Goal: Task Accomplishment & Management: Complete application form

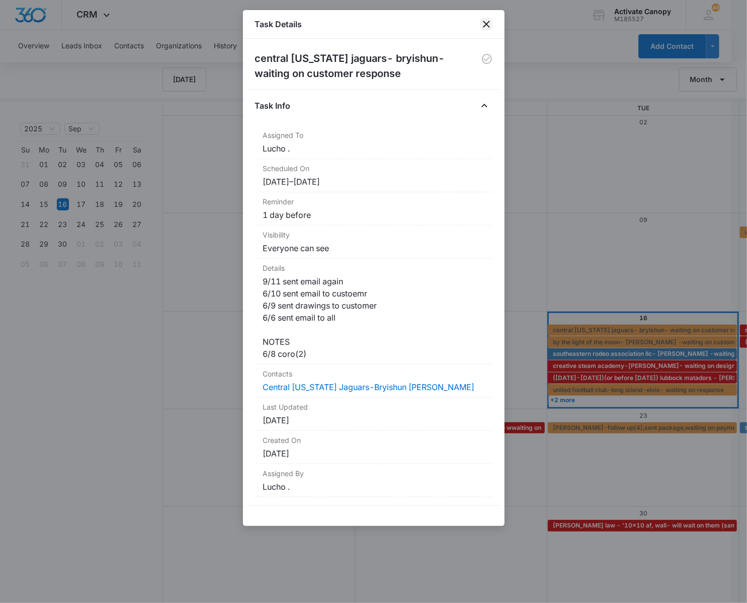
click at [483, 25] on icon "close" at bounding box center [486, 24] width 12 height 12
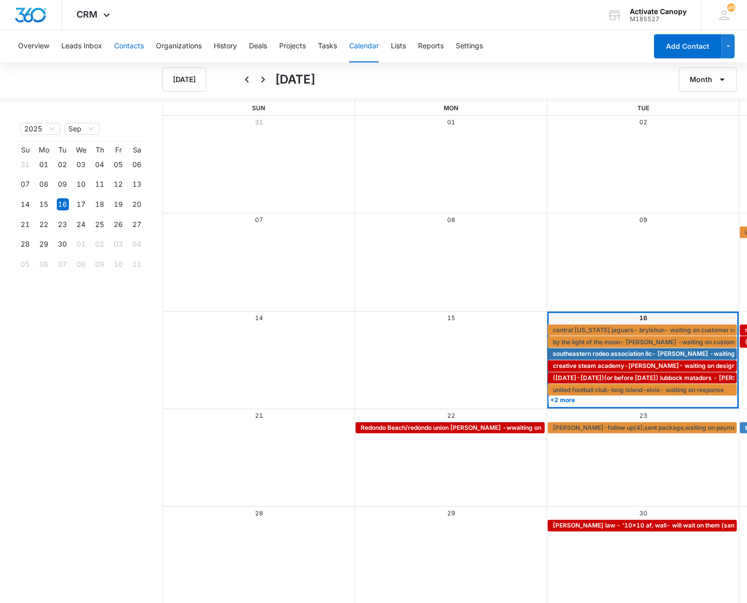
click at [133, 42] on button "Contacts" at bounding box center [129, 46] width 30 height 32
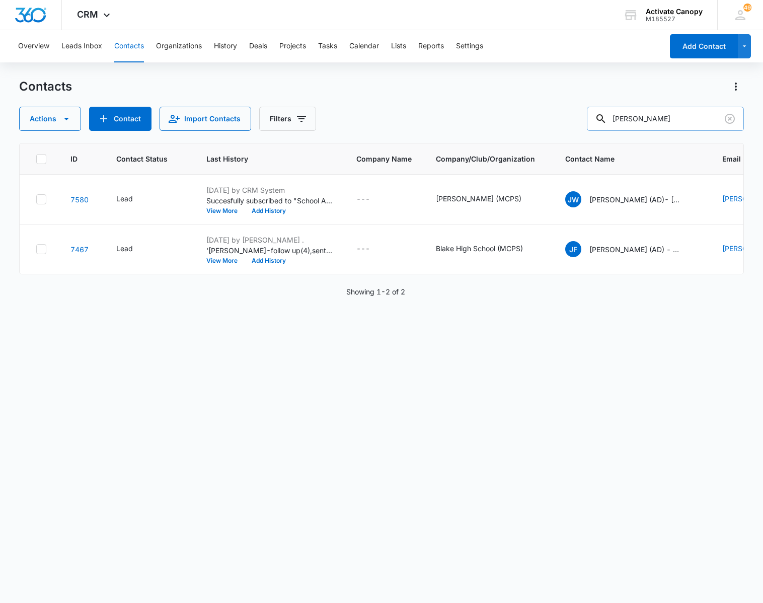
click at [659, 114] on input "[PERSON_NAME]" at bounding box center [665, 119] width 157 height 24
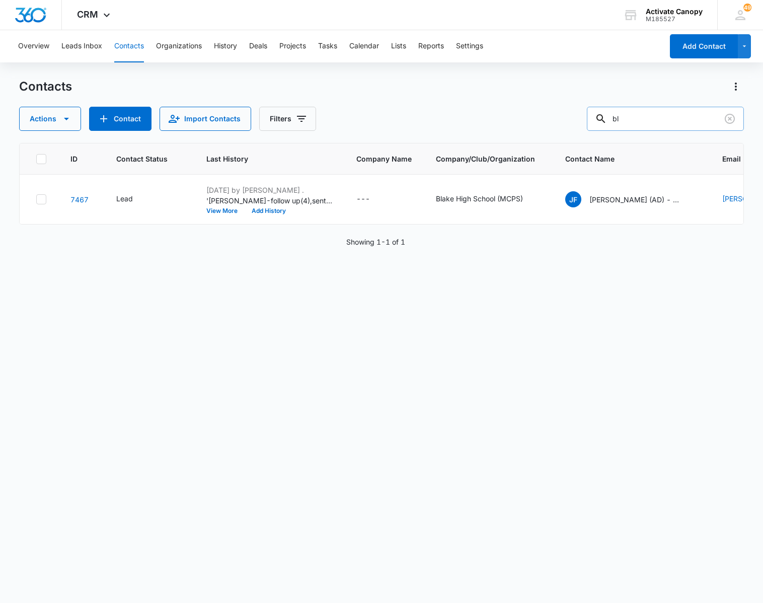
type input "b"
click at [119, 118] on button "Contact" at bounding box center [120, 119] width 62 height 24
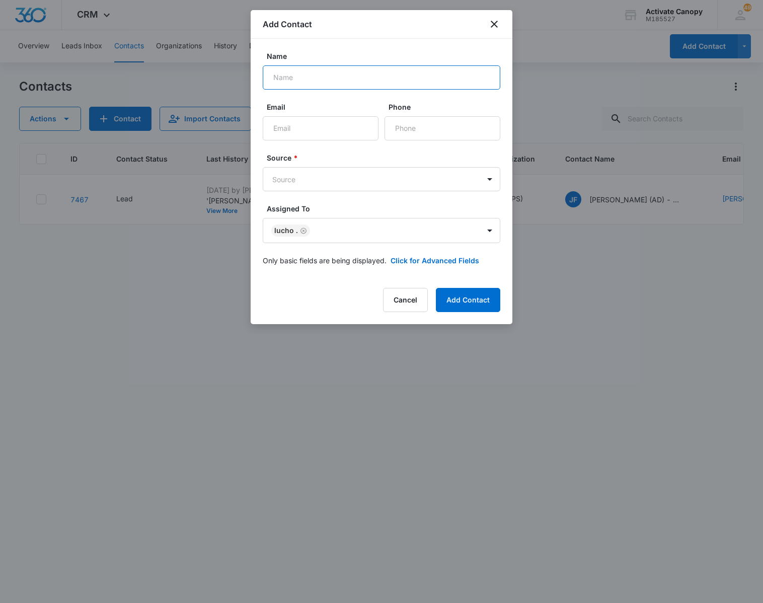
click at [394, 85] on input "Name" at bounding box center [381, 77] width 237 height 24
type input "Blue Springs Soccer Academy -ari"
click at [339, 125] on input "Email" at bounding box center [321, 128] width 116 height 24
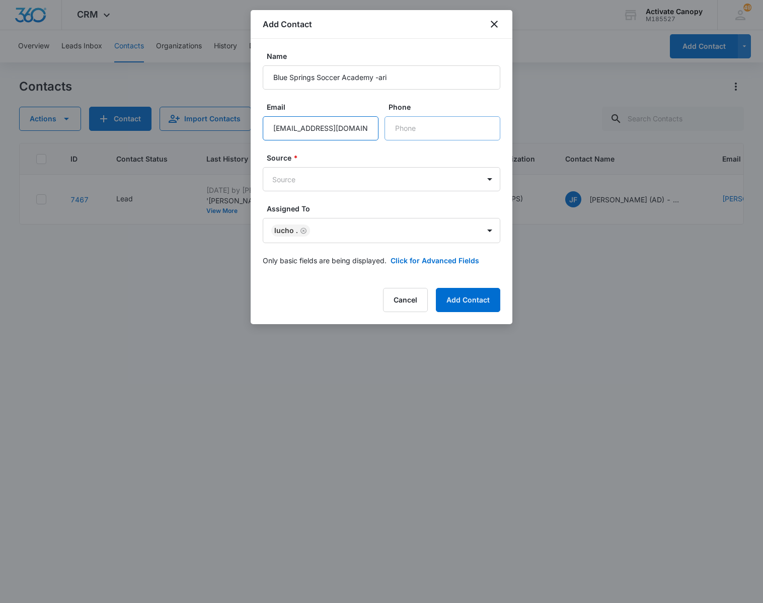
type input "[EMAIL_ADDRESS][DOMAIN_NAME]"
type input "[PHONE_NUMBER]"
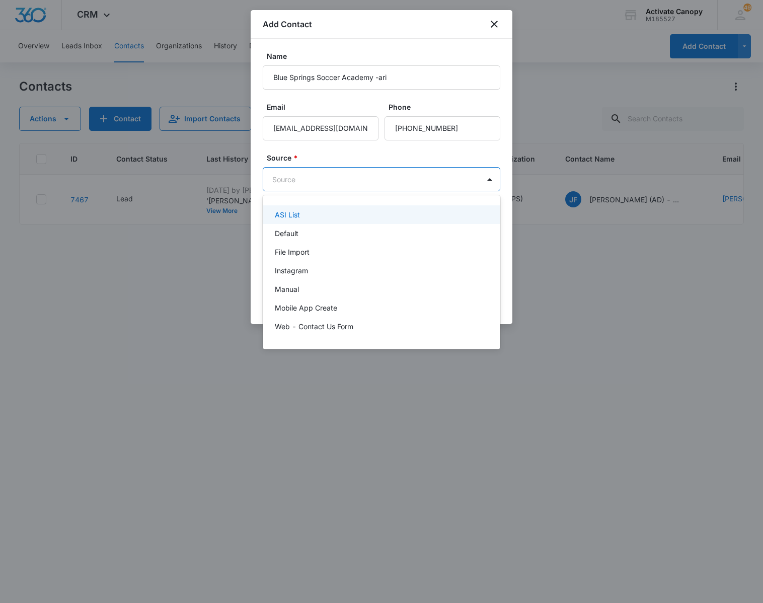
click at [465, 174] on body "CRM Apps Reputation Websites Forms CRM Email Social Content Ads Intelligence Fi…" at bounding box center [381, 301] width 763 height 603
click at [417, 229] on div "Default" at bounding box center [380, 233] width 211 height 11
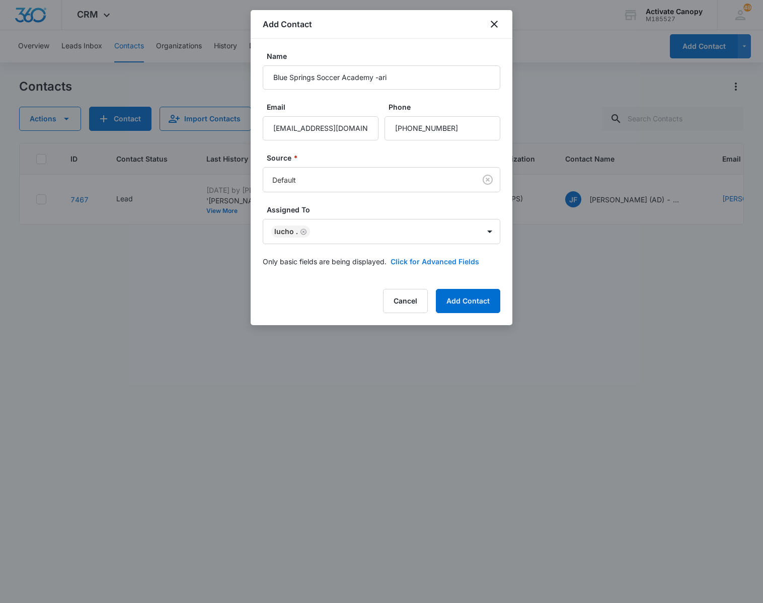
click at [418, 259] on button "Click for Advanced Fields" at bounding box center [434, 261] width 89 height 11
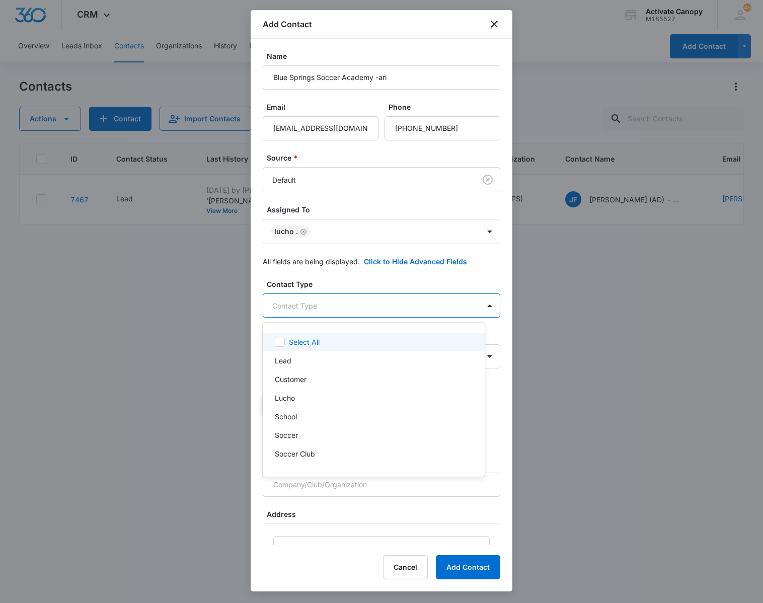
click at [390, 317] on body "CRM Apps Reputation Websites Forms CRM Email Social Content Ads Intelligence Fi…" at bounding box center [381, 301] width 763 height 603
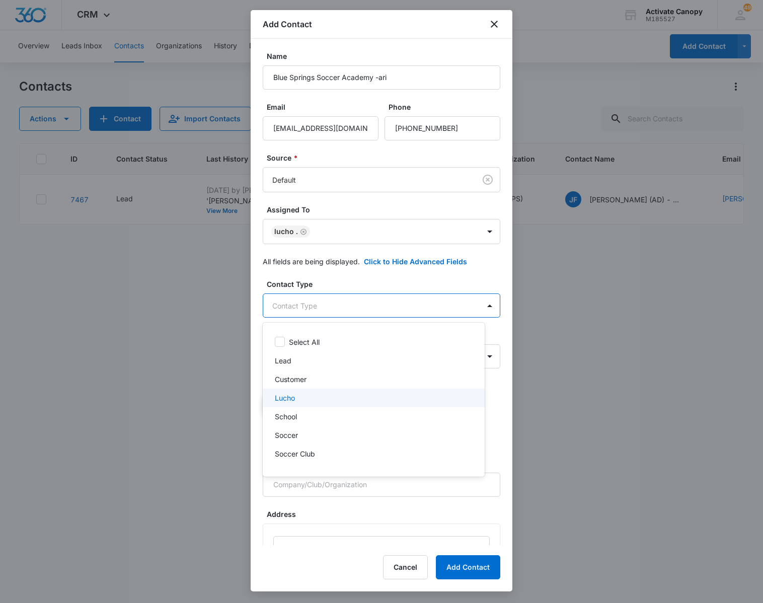
click at [327, 403] on div "Lucho" at bounding box center [374, 397] width 222 height 19
click at [310, 436] on div "Soccer" at bounding box center [373, 437] width 196 height 11
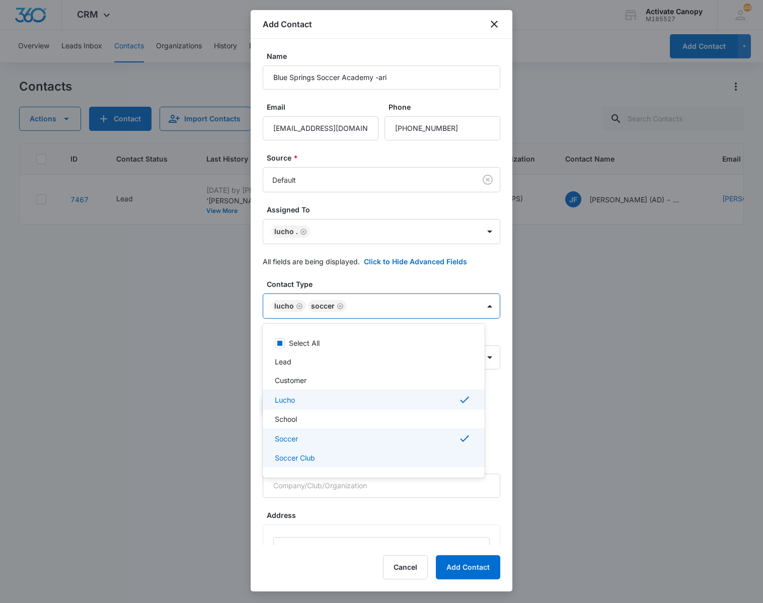
click at [308, 458] on p "Soccer Club" at bounding box center [295, 457] width 40 height 11
click at [470, 307] on div at bounding box center [381, 301] width 763 height 603
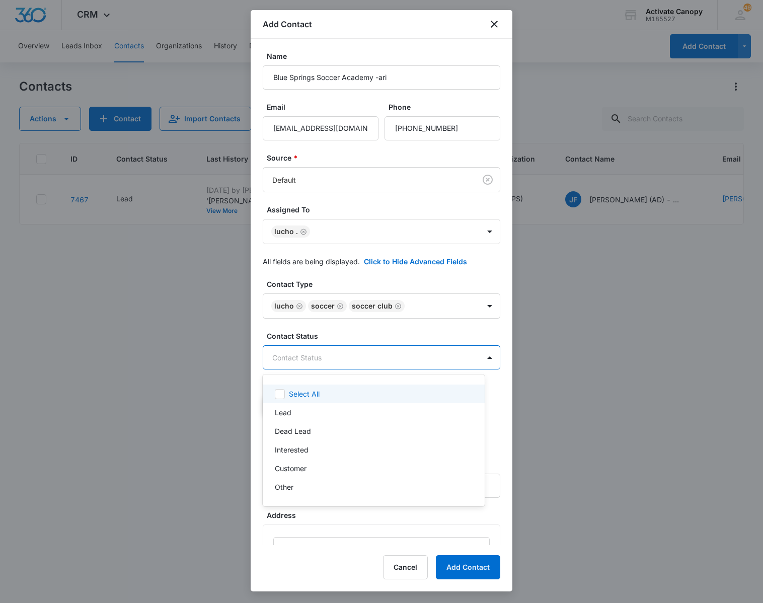
click at [433, 348] on body "CRM Apps Reputation Websites Forms CRM Email Social Content Ads Intelligence Fi…" at bounding box center [381, 301] width 763 height 603
click at [359, 414] on div "Lead" at bounding box center [373, 412] width 196 height 11
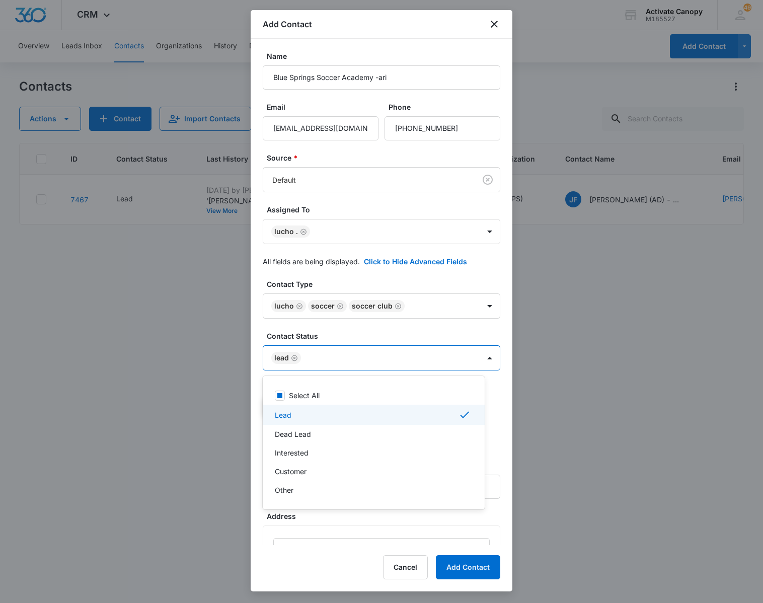
click at [478, 356] on div at bounding box center [381, 301] width 763 height 603
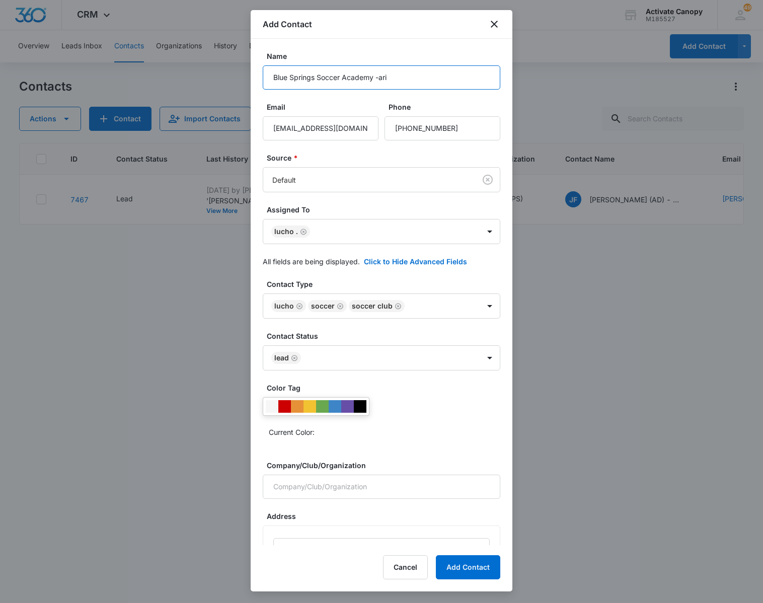
click at [387, 77] on input "Blue Springs Soccer Academy -ari" at bounding box center [381, 77] width 237 height 24
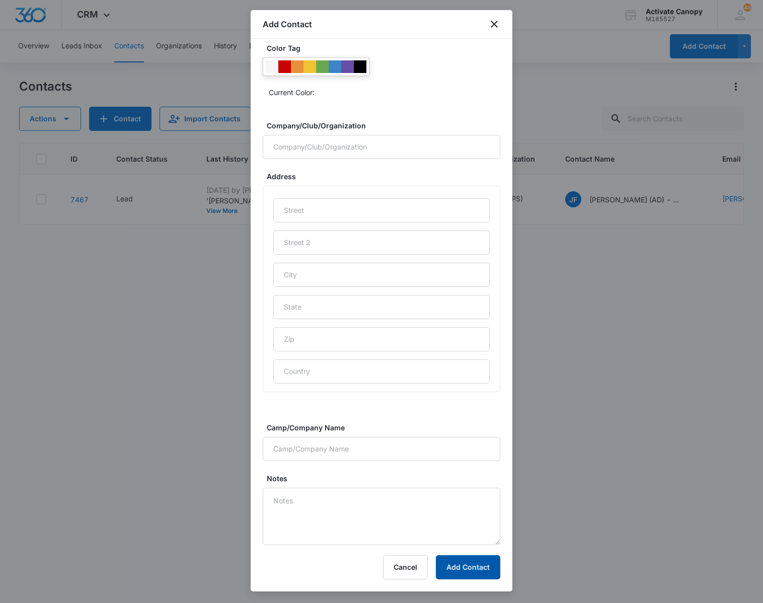
click at [465, 572] on button "Add Contact" at bounding box center [468, 567] width 64 height 24
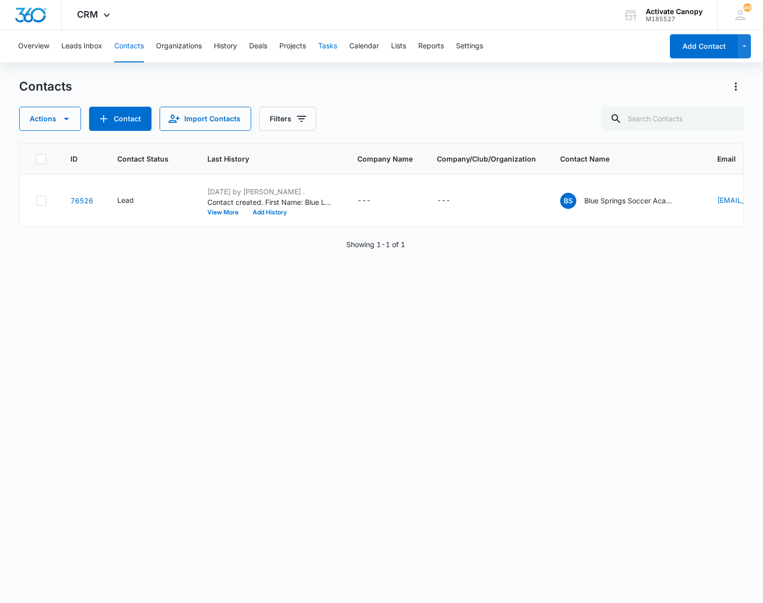
click at [329, 48] on button "Tasks" at bounding box center [327, 46] width 19 height 32
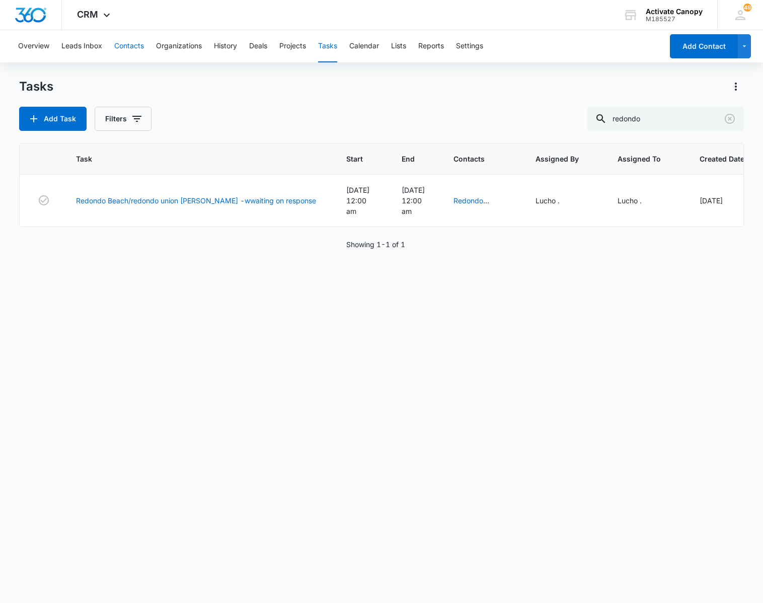
click at [120, 44] on button "Contacts" at bounding box center [129, 46] width 30 height 32
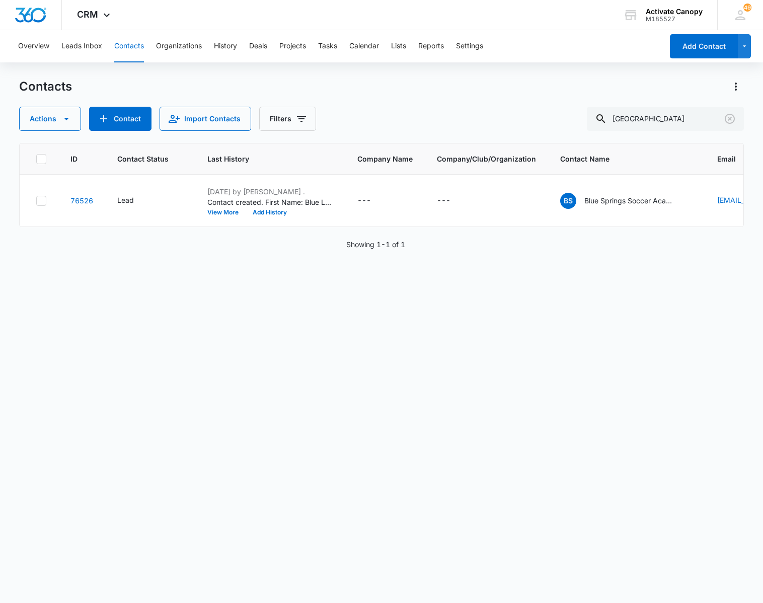
click at [330, 283] on div "ID Contact Status Last History Company Name Company/Club/Organization Contact N…" at bounding box center [381, 366] width 725 height 447
click at [626, 200] on p "Blue Springs Soccer Academy -ari" at bounding box center [629, 200] width 91 height 11
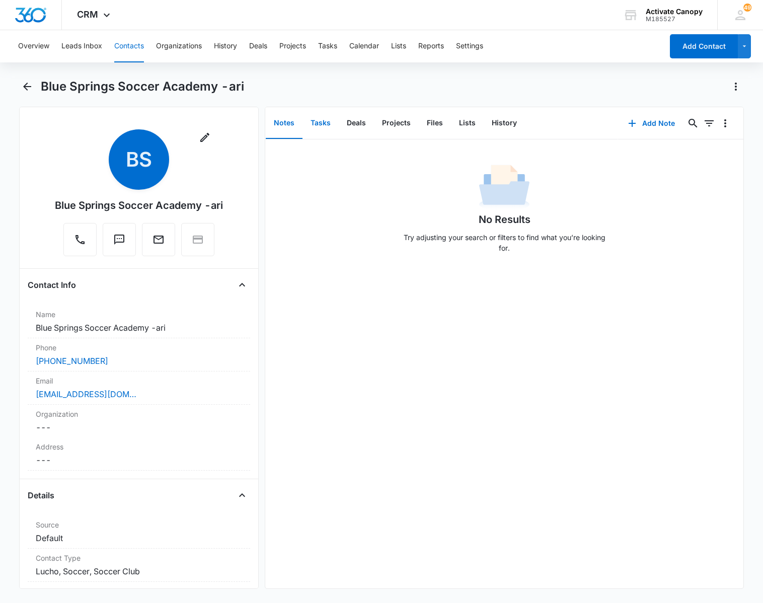
click at [320, 126] on button "Tasks" at bounding box center [320, 123] width 36 height 31
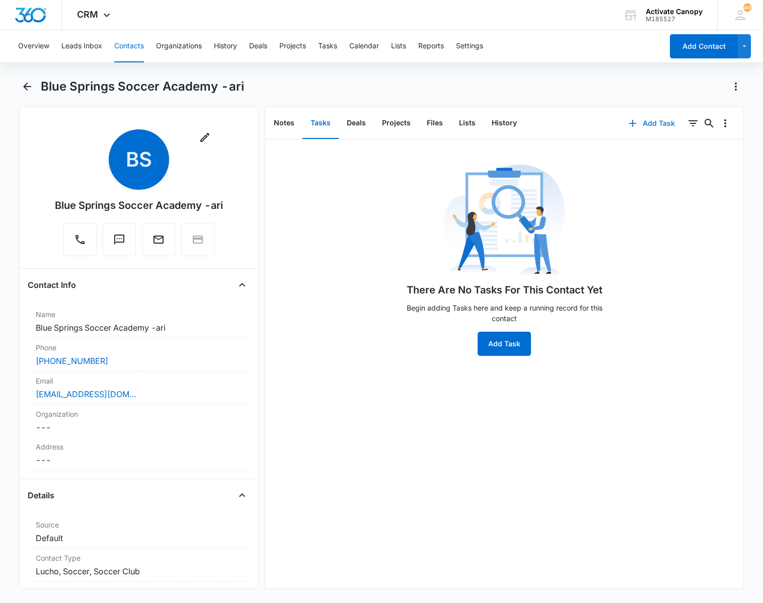
click at [632, 126] on button "Add Task" at bounding box center [651, 123] width 66 height 24
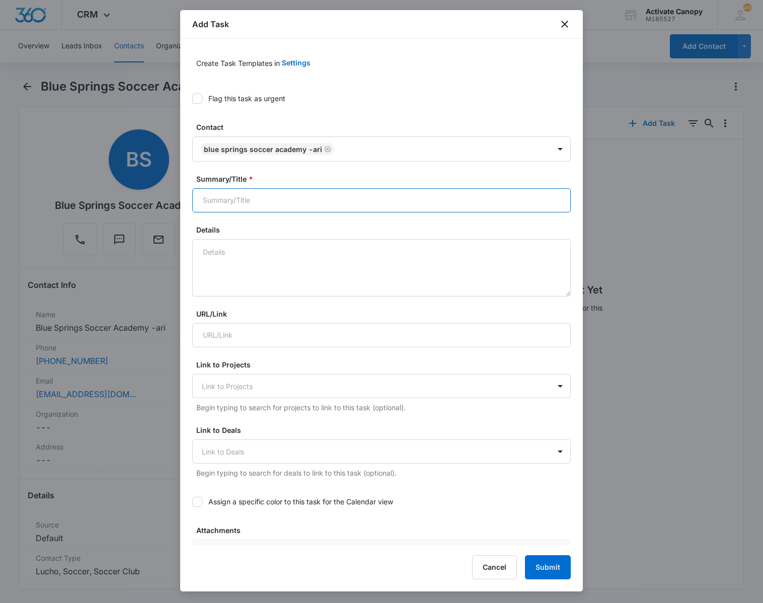
click at [312, 197] on input "Summary/Title *" at bounding box center [381, 200] width 378 height 24
paste input "Blue Springs Soccer Academy -ari"
type input "Blue Springs Soccer Academy -ari - waiting on design/then send him message"
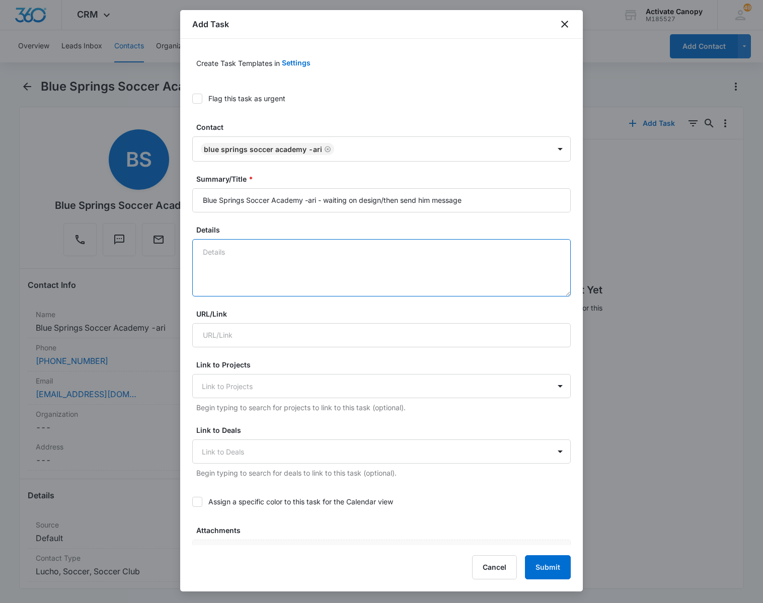
click at [318, 257] on textarea "Details" at bounding box center [381, 267] width 378 height 57
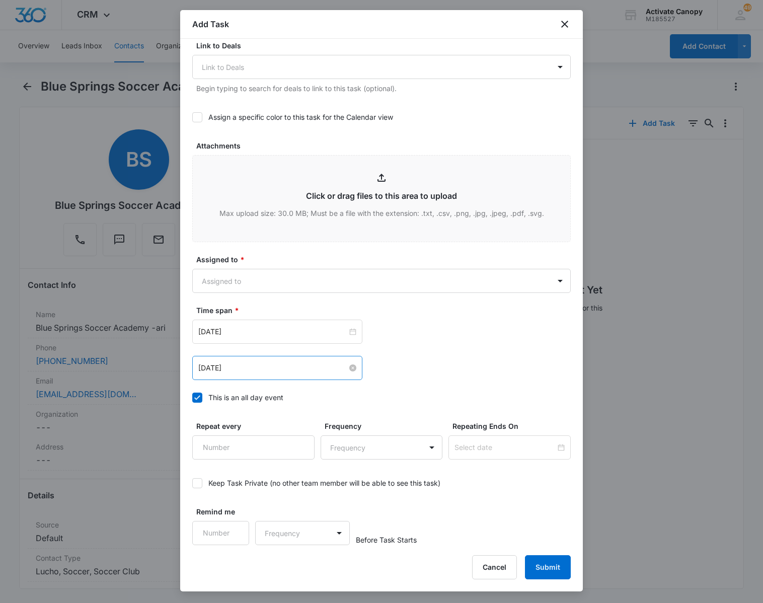
type textarea "9/16 called notes 9/16 said he will look at our website"
click at [263, 372] on input "[DATE]" at bounding box center [272, 367] width 149 height 11
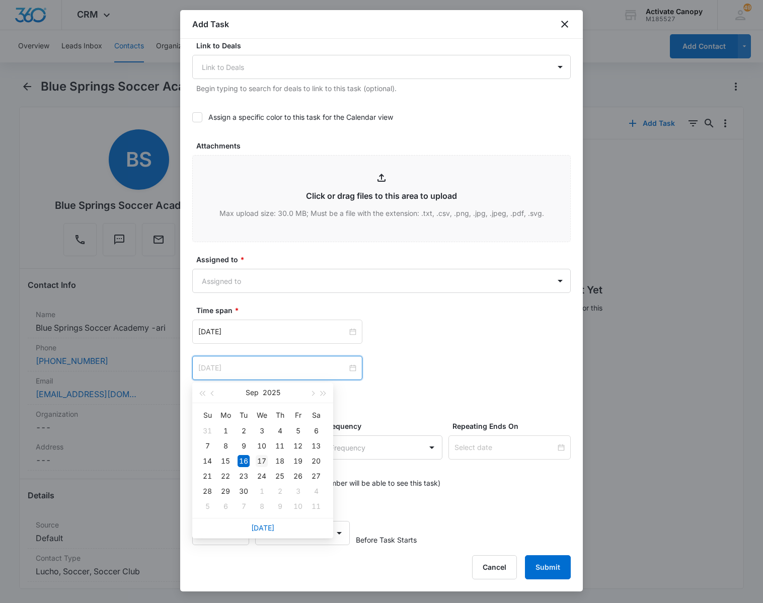
type input "[DATE]"
click at [264, 459] on div "17" at bounding box center [262, 461] width 12 height 12
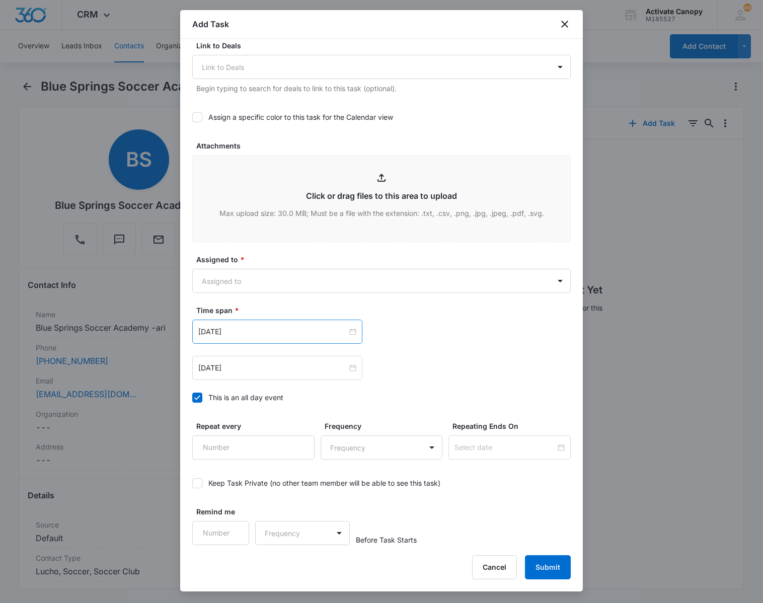
click at [272, 339] on div "[DATE]" at bounding box center [277, 331] width 170 height 24
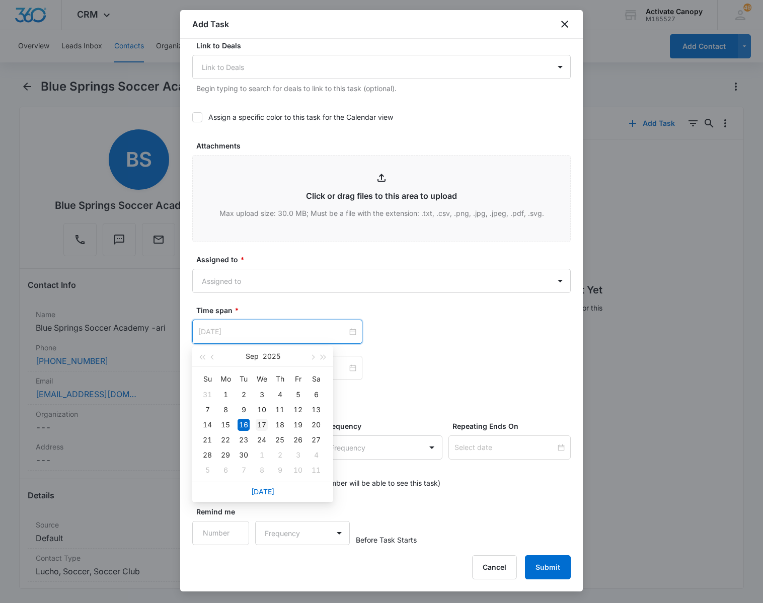
type input "[DATE]"
click at [264, 424] on div "17" at bounding box center [262, 425] width 12 height 12
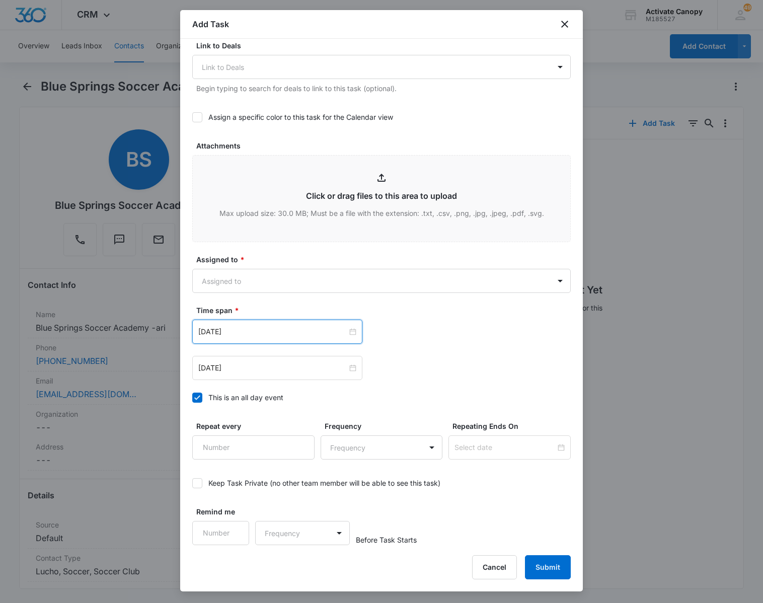
scroll to position [384, 0]
click at [538, 569] on button "Submit" at bounding box center [548, 567] width 46 height 24
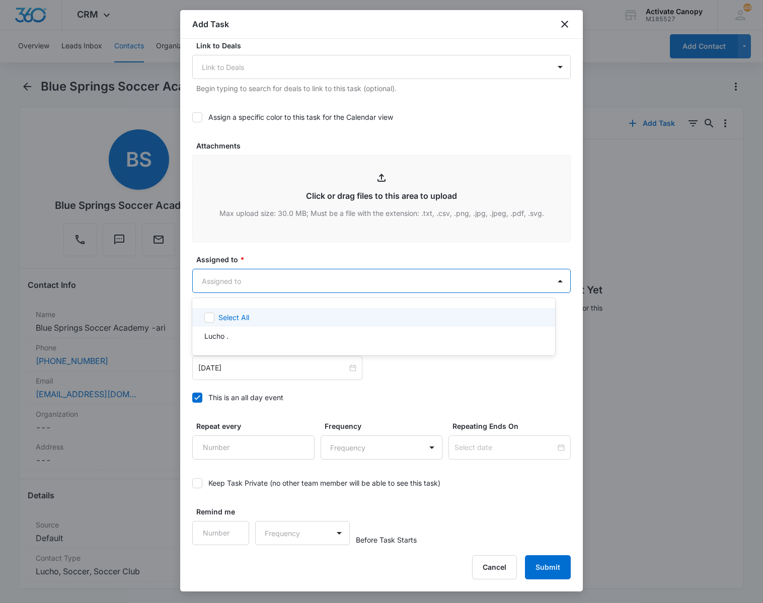
click at [364, 289] on body "CRM Apps Reputation Websites Forms CRM Email Social Content Ads Intelligence Fi…" at bounding box center [381, 301] width 763 height 603
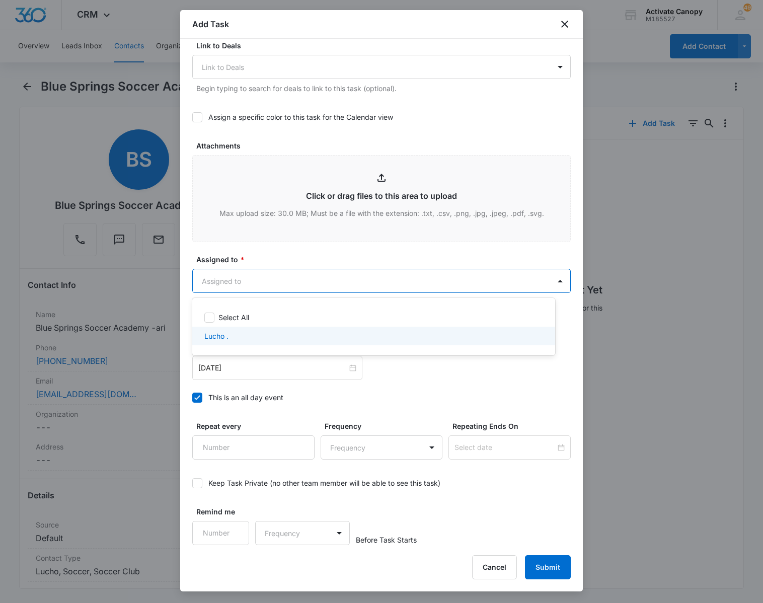
click at [328, 334] on div "Lucho ." at bounding box center [372, 336] width 337 height 11
checkbox input "true"
click at [545, 560] on div at bounding box center [381, 301] width 763 height 603
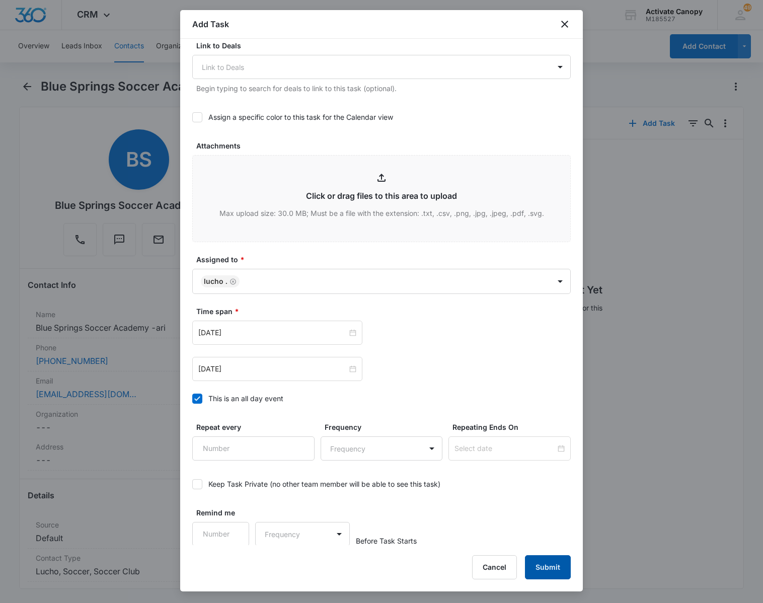
click at [548, 567] on button "Submit" at bounding box center [548, 567] width 46 height 24
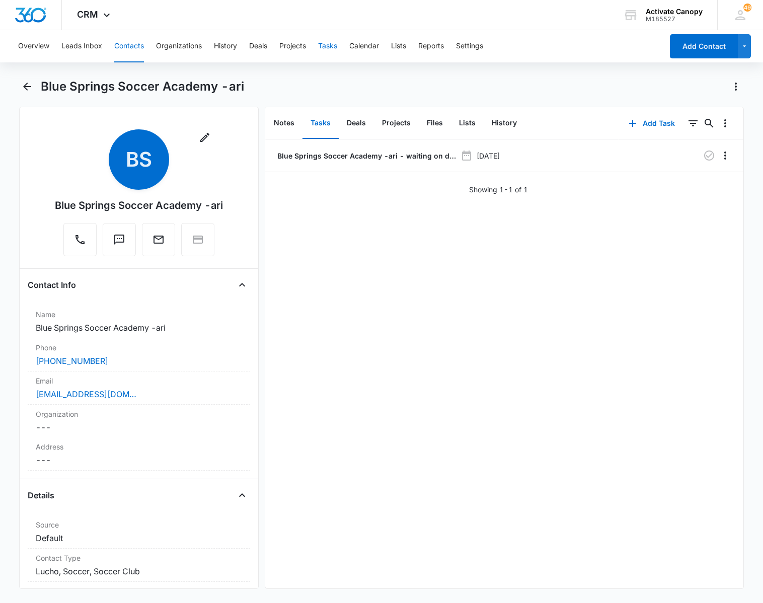
click at [327, 54] on button "Tasks" at bounding box center [327, 46] width 19 height 32
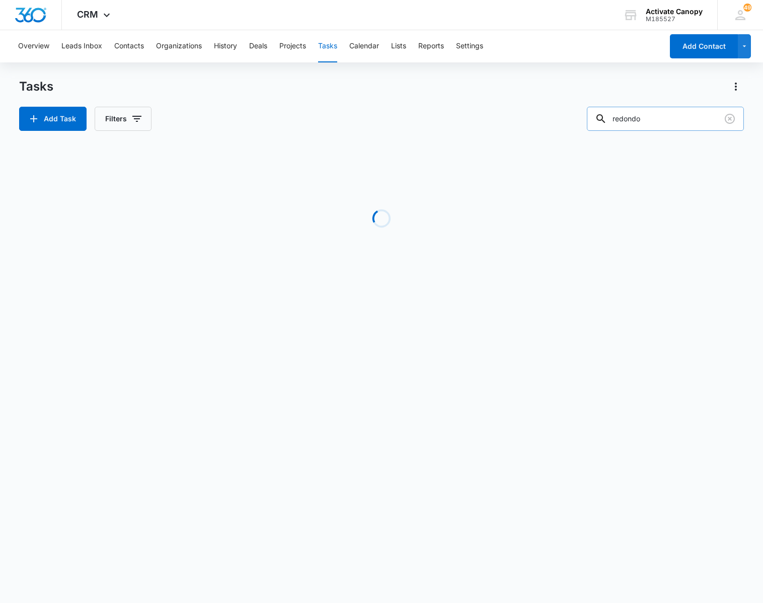
click at [653, 121] on input "redondo" at bounding box center [665, 119] width 157 height 24
type input "j"
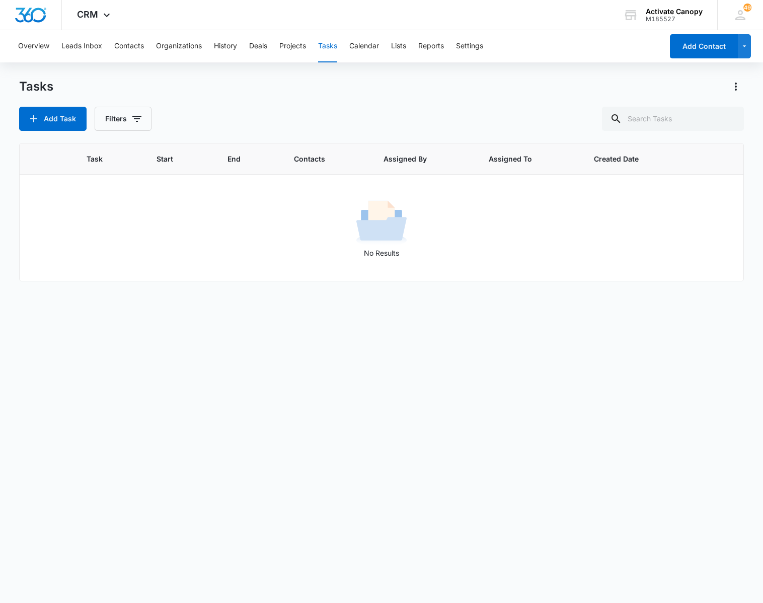
click at [669, 104] on div "Tasks Add Task Filters" at bounding box center [381, 104] width 725 height 52
click at [668, 117] on input "text" at bounding box center [673, 119] width 142 height 24
type input "[PERSON_NAME]"
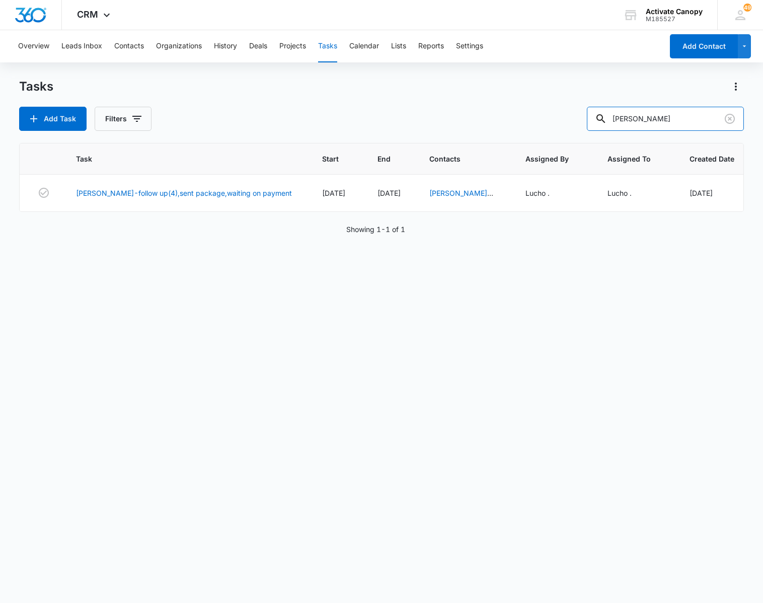
scroll to position [0, 41]
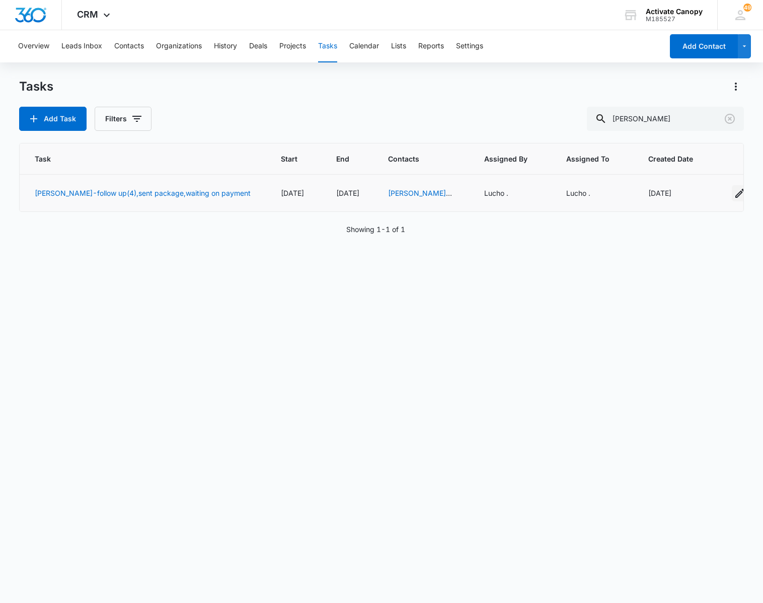
click at [734, 199] on icon "button" at bounding box center [740, 193] width 12 height 12
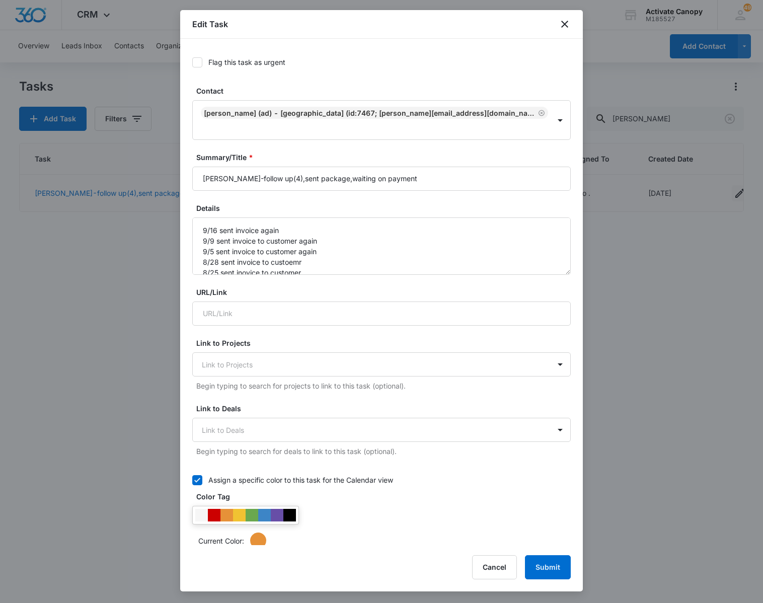
type input "[DATE]"
click at [393, 185] on input "[PERSON_NAME]-follow up(4),sent package,waiting on payment" at bounding box center [381, 179] width 378 height 24
type input "[PERSON_NAME]-follow up(4),sent package,waiting on payment/response"
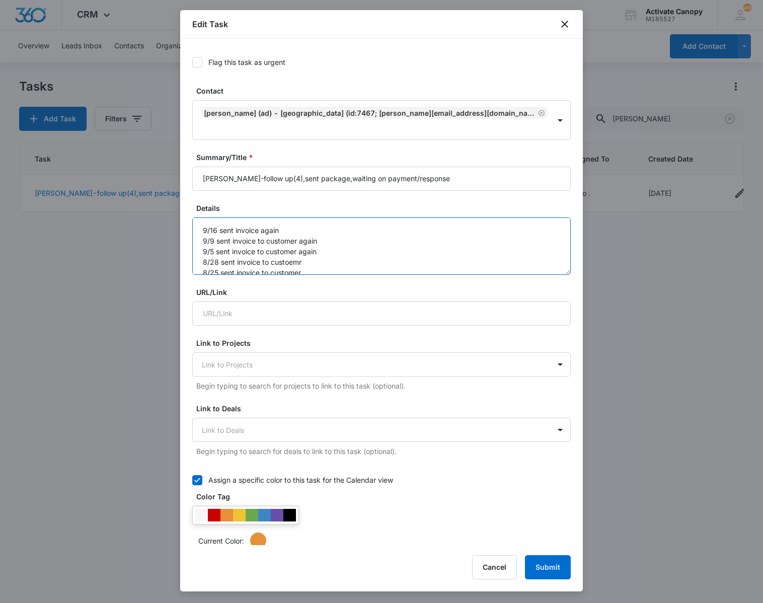
click at [197, 228] on textarea "9/16 sent invoice again 9/9 sent invoice to customer again 9/5 sent invoice to …" at bounding box center [381, 245] width 378 height 57
click at [351, 229] on textarea "9/16 sent invoice again 9/9 sent invoice to customer again 9/5 sent invoice to …" at bounding box center [381, 245] width 378 height 57
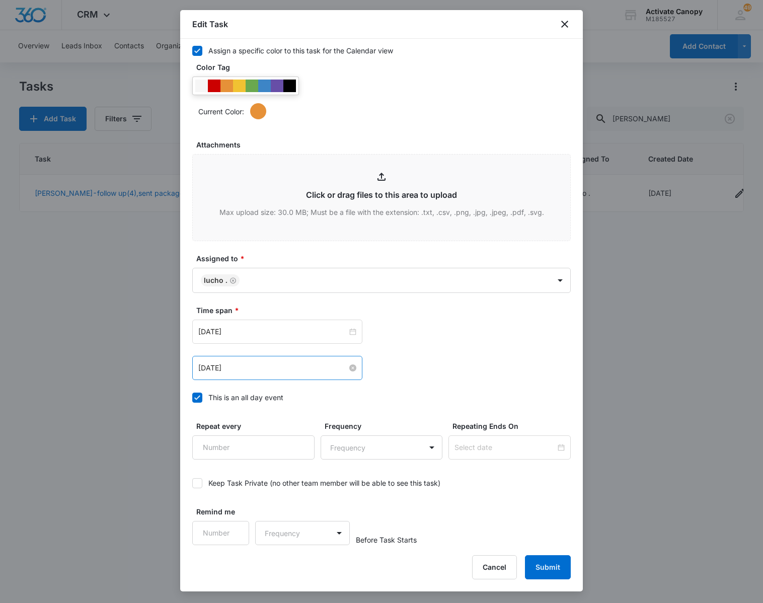
type textarea "9/16 sent invoice again- he responded 9/9 sent invoice to customer again 9/5 se…"
click at [259, 368] on input "[DATE]" at bounding box center [272, 367] width 149 height 11
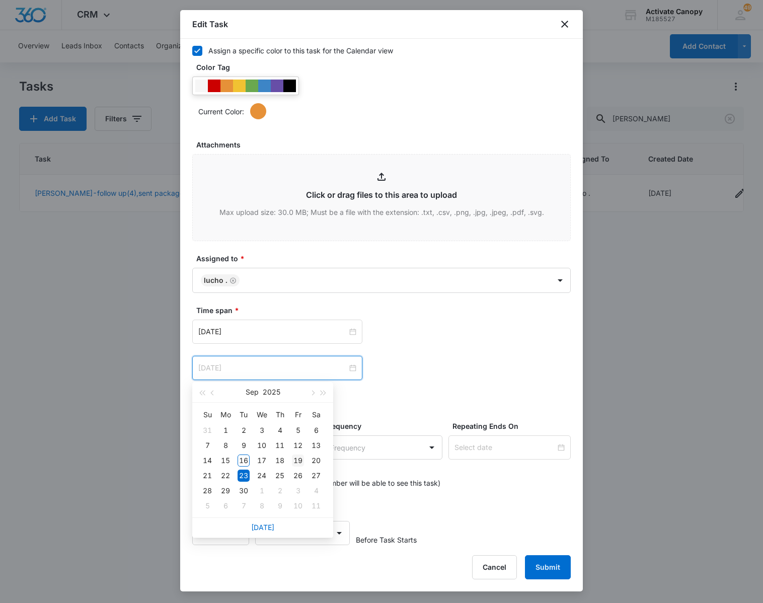
type input "[DATE]"
click at [305, 457] on td "19" at bounding box center [298, 460] width 18 height 15
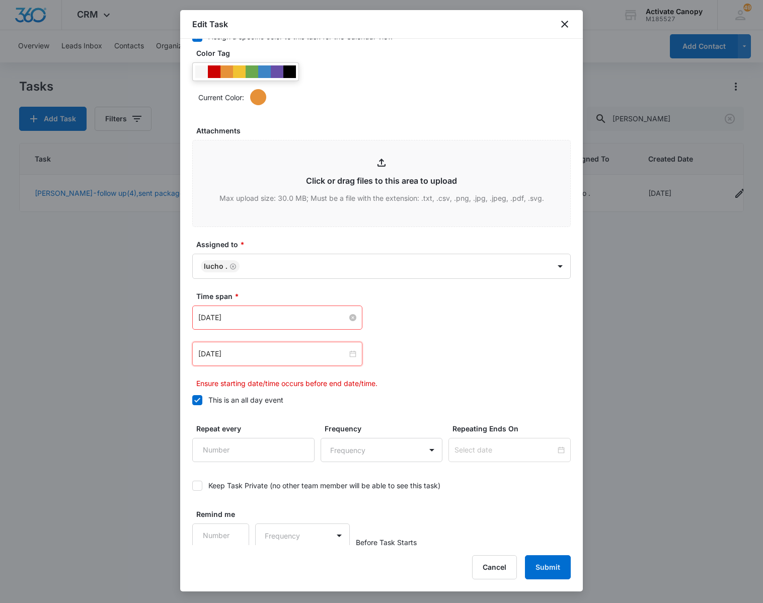
click at [294, 323] on input "[DATE]" at bounding box center [272, 317] width 149 height 11
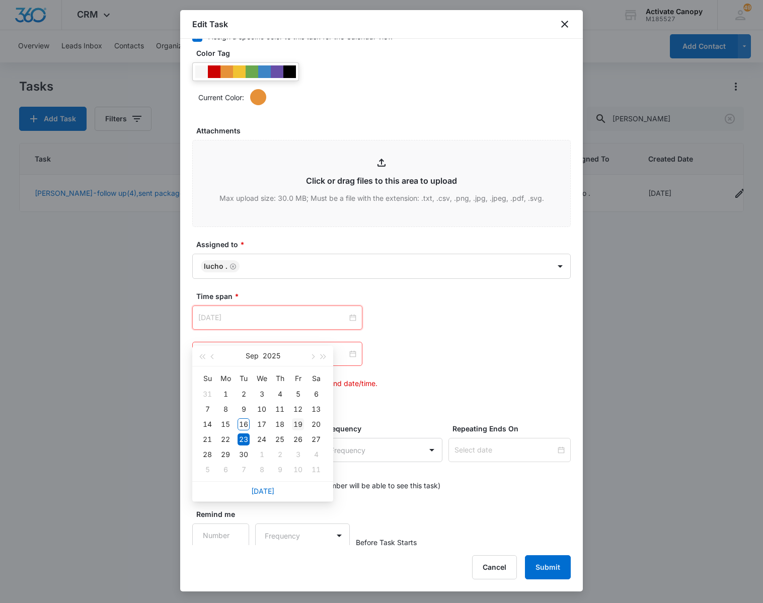
type input "[DATE]"
click at [300, 420] on div "19" at bounding box center [298, 424] width 12 height 12
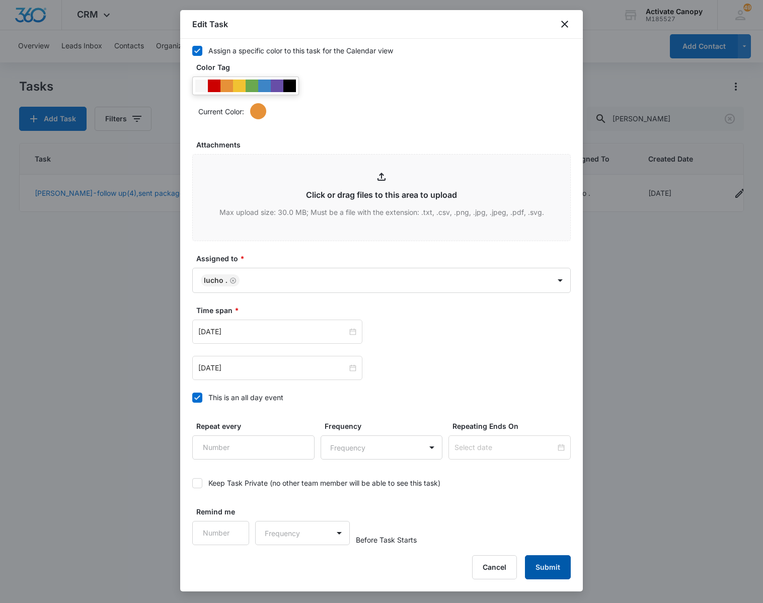
click at [534, 561] on button "Submit" at bounding box center [548, 567] width 46 height 24
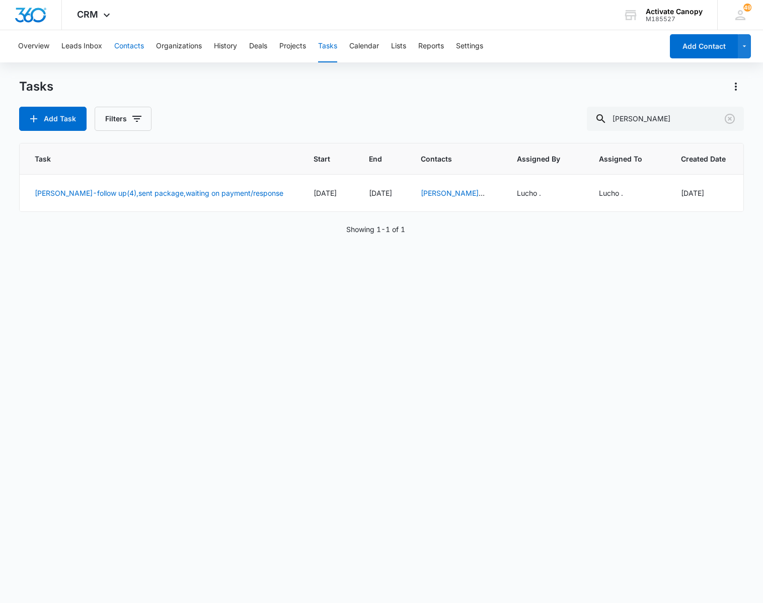
click at [135, 46] on button "Contacts" at bounding box center [129, 46] width 30 height 32
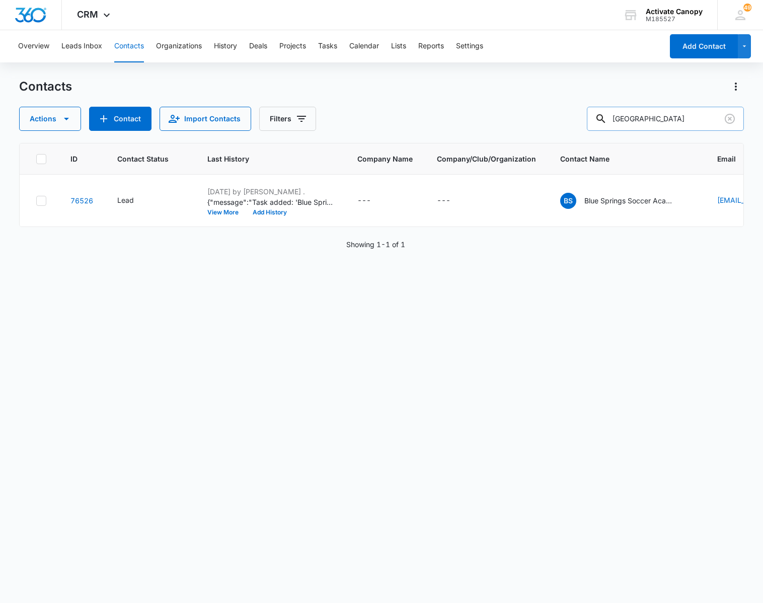
click at [675, 129] on input "[GEOGRAPHIC_DATA]" at bounding box center [665, 119] width 157 height 24
type input "kraze krush"
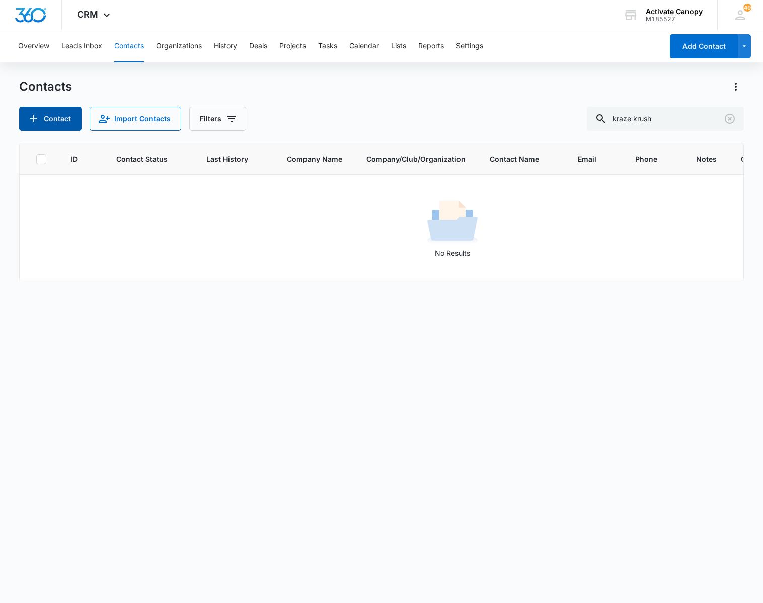
click at [48, 114] on button "Contact" at bounding box center [50, 119] width 62 height 24
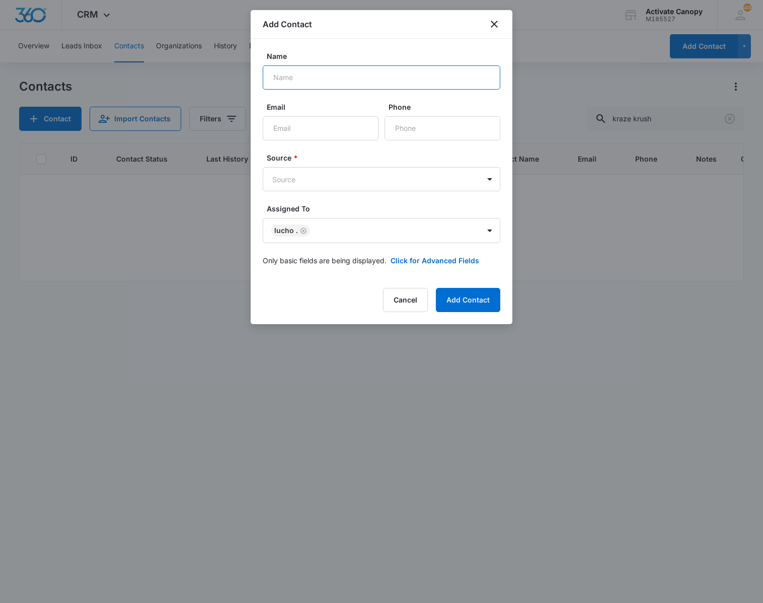
click at [294, 77] on input "Name" at bounding box center [381, 77] width 237 height 24
type input "K"
type input "f"
type input "D"
type input "[US_STATE] Kraze Krush - [PERSON_NAME]"
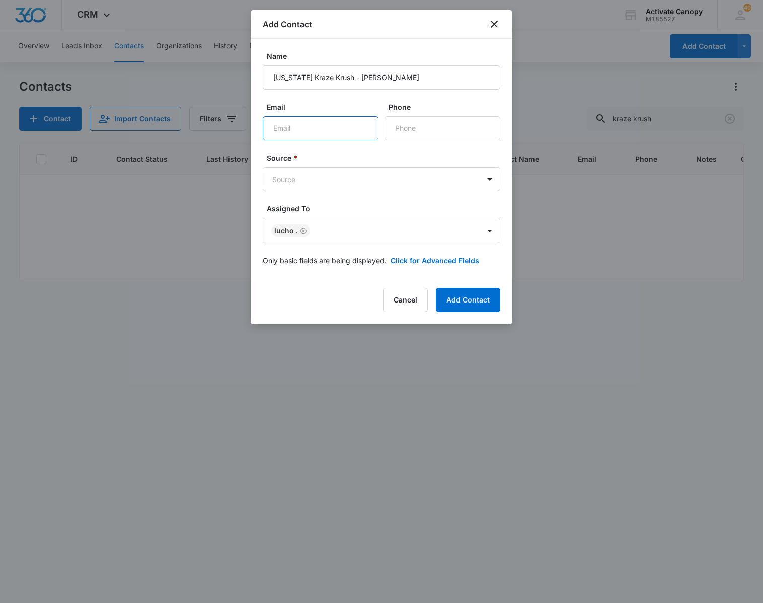
click at [337, 131] on input "Email" at bounding box center [321, 128] width 116 height 24
paste input "[EMAIL_ADDRESS][DOMAIN_NAME]"
type input "[EMAIL_ADDRESS][DOMAIN_NAME]"
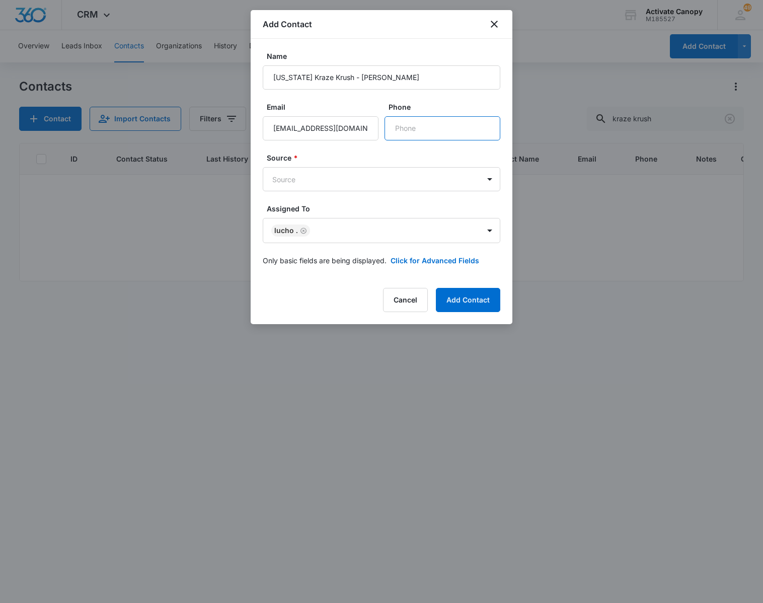
click at [431, 128] on input "Phone" at bounding box center [442, 128] width 116 height 24
type input "[PHONE_NUMBER]"
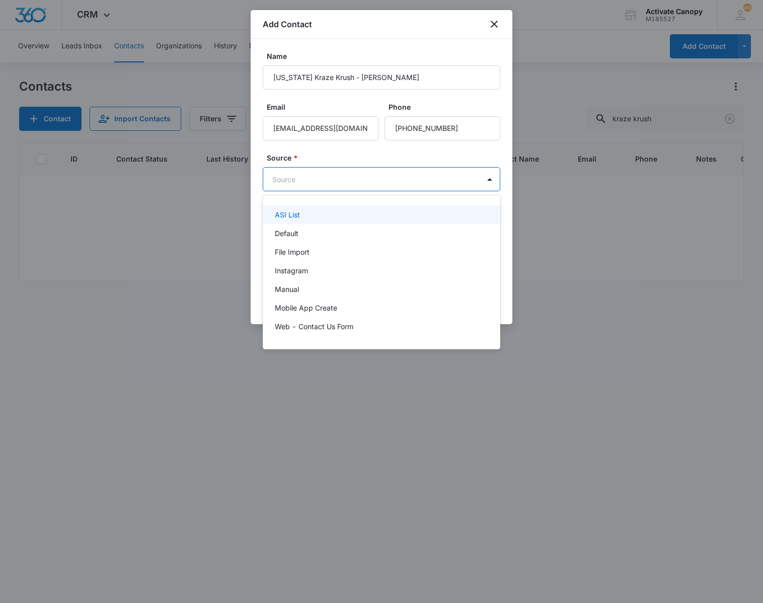
click at [352, 177] on body "CRM Apps Reputation Websites Forms CRM Email Social Content Ads Intelligence Fi…" at bounding box center [381, 301] width 763 height 603
click at [331, 233] on div "Default" at bounding box center [380, 233] width 211 height 11
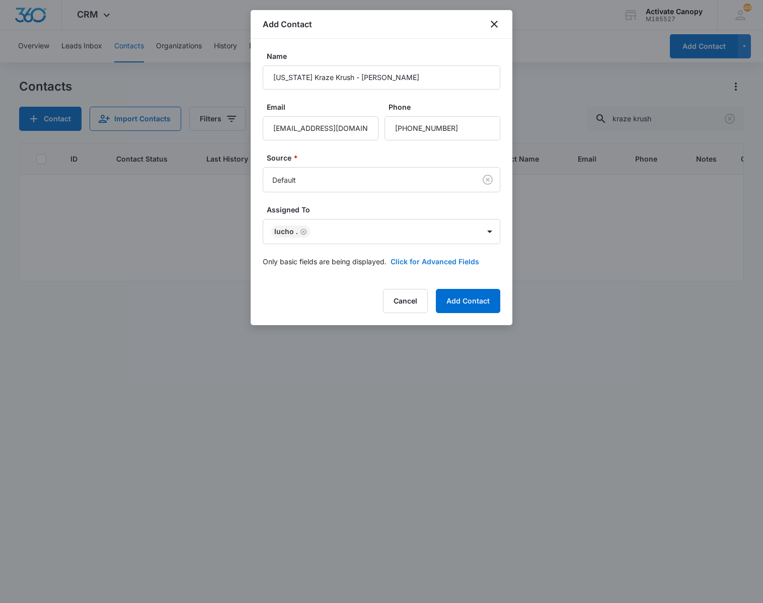
click at [445, 261] on button "Click for Advanced Fields" at bounding box center [434, 261] width 89 height 11
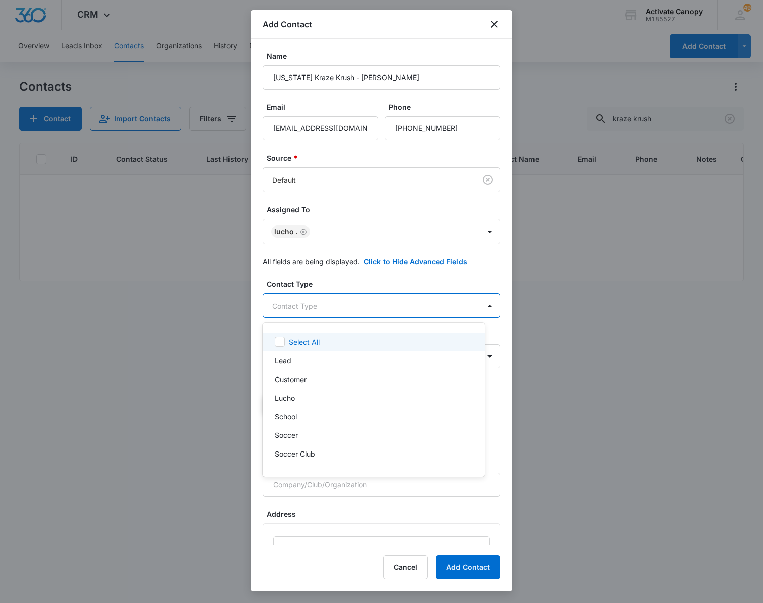
click at [430, 305] on body "CRM Apps Reputation Websites Forms CRM Email Social Content Ads Intelligence Fi…" at bounding box center [381, 301] width 763 height 603
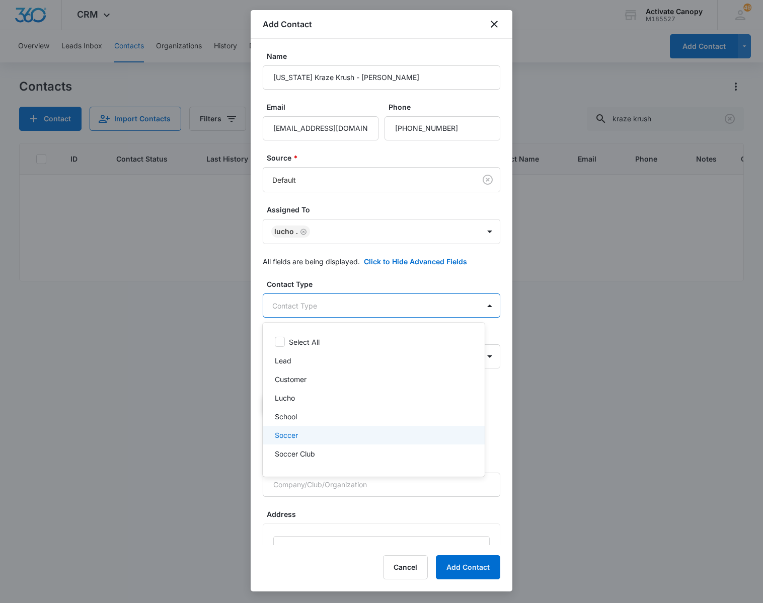
click at [313, 436] on div "Soccer" at bounding box center [373, 435] width 196 height 11
click at [314, 397] on div "Lucho" at bounding box center [373, 398] width 196 height 11
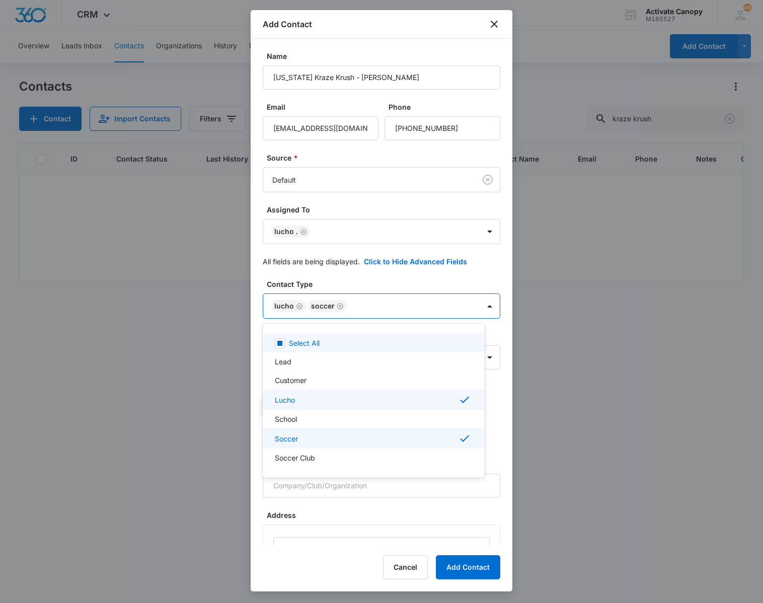
click at [475, 303] on div at bounding box center [381, 301] width 763 height 603
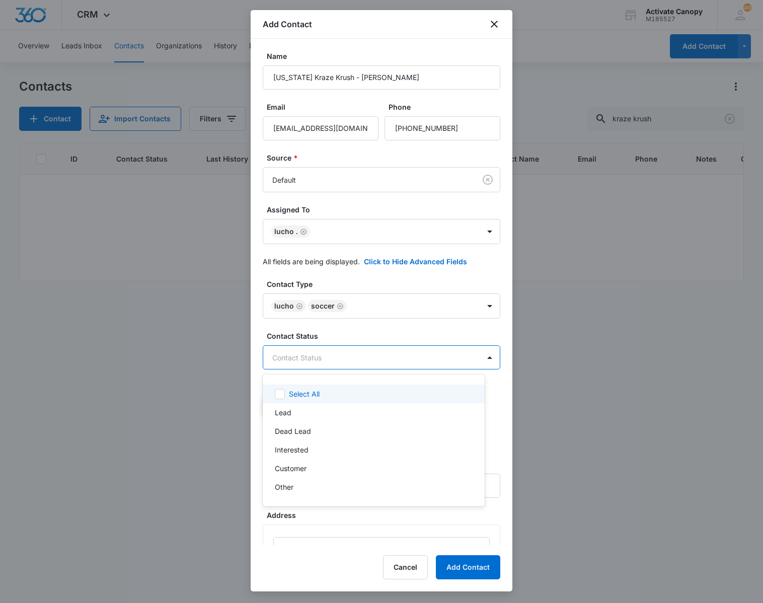
click at [399, 363] on body "CRM Apps Reputation Websites Forms CRM Email Social Content Ads Intelligence Fi…" at bounding box center [381, 301] width 763 height 603
click at [325, 414] on div "Lead" at bounding box center [373, 412] width 196 height 11
click at [471, 359] on div at bounding box center [381, 301] width 763 height 603
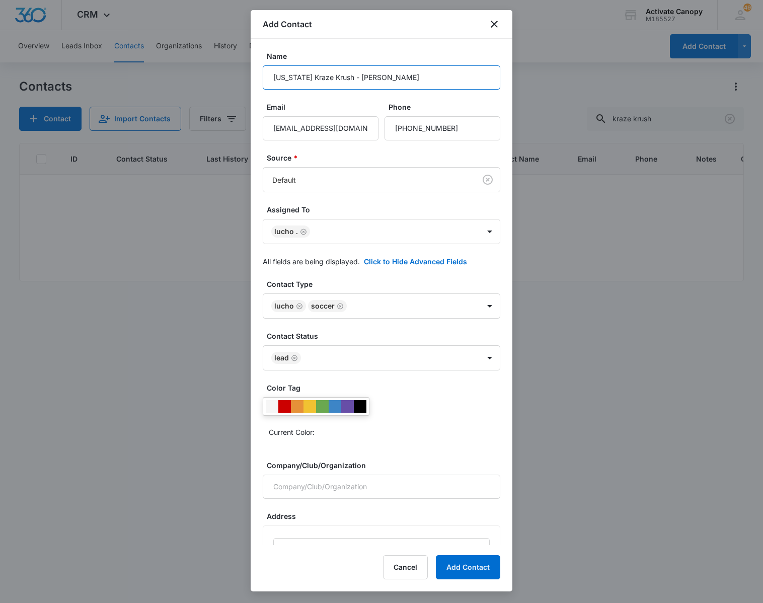
click at [403, 84] on input "[US_STATE] Kraze Krush - [PERSON_NAME]" at bounding box center [381, 77] width 237 height 24
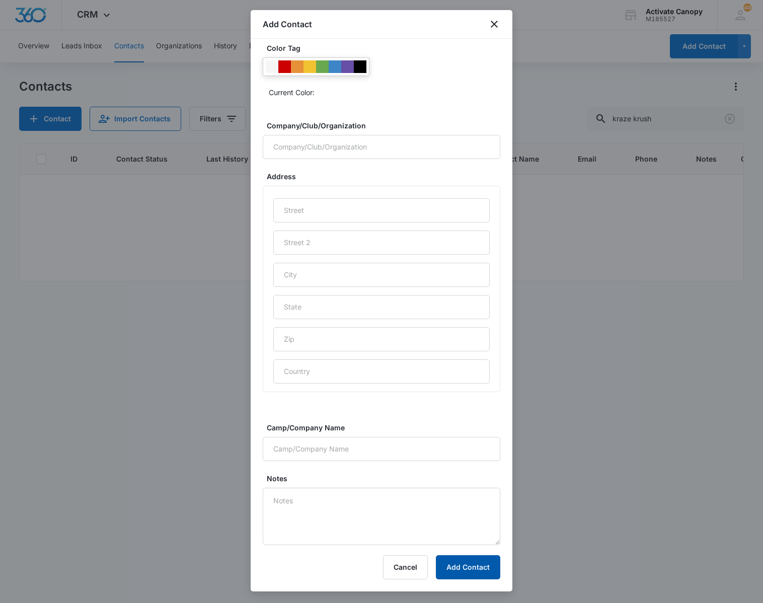
click at [459, 567] on button "Add Contact" at bounding box center [468, 567] width 64 height 24
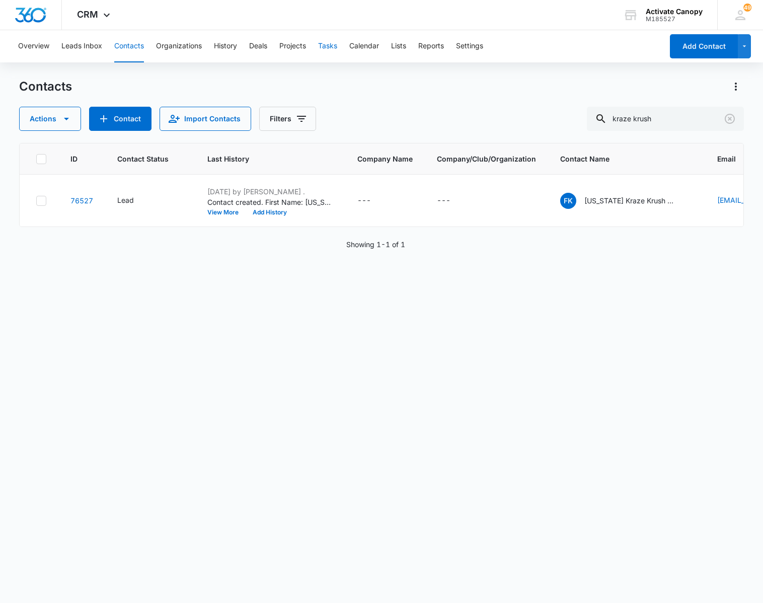
click at [323, 48] on button "Tasks" at bounding box center [327, 46] width 19 height 32
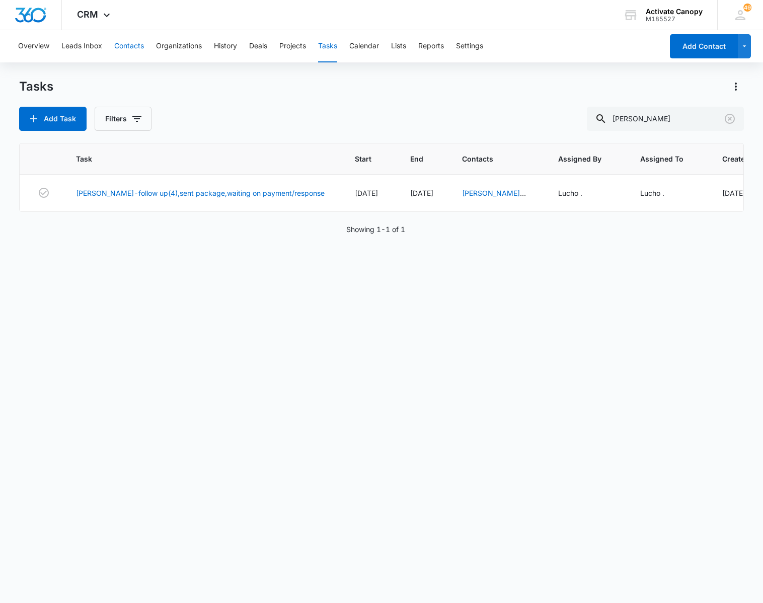
click at [133, 38] on button "Contacts" at bounding box center [129, 46] width 30 height 32
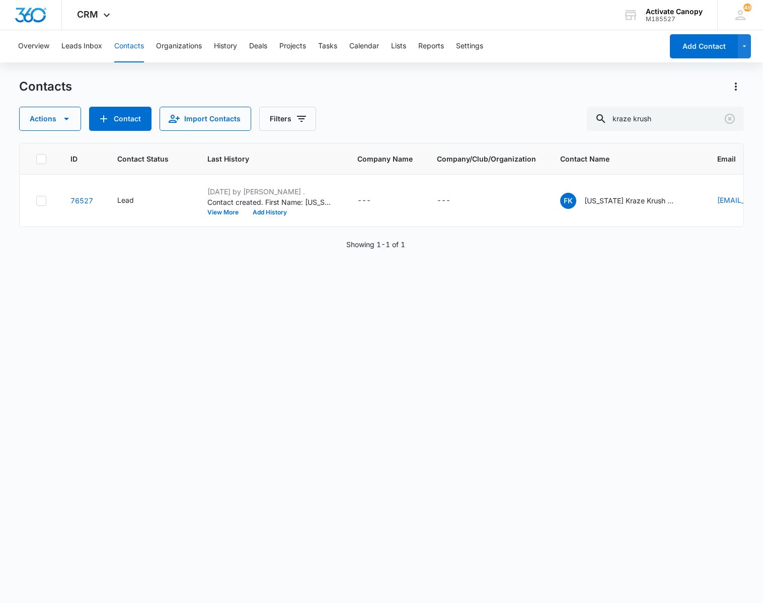
click at [616, 199] on p "[US_STATE] Kraze Krush - [PERSON_NAME]" at bounding box center [629, 200] width 91 height 11
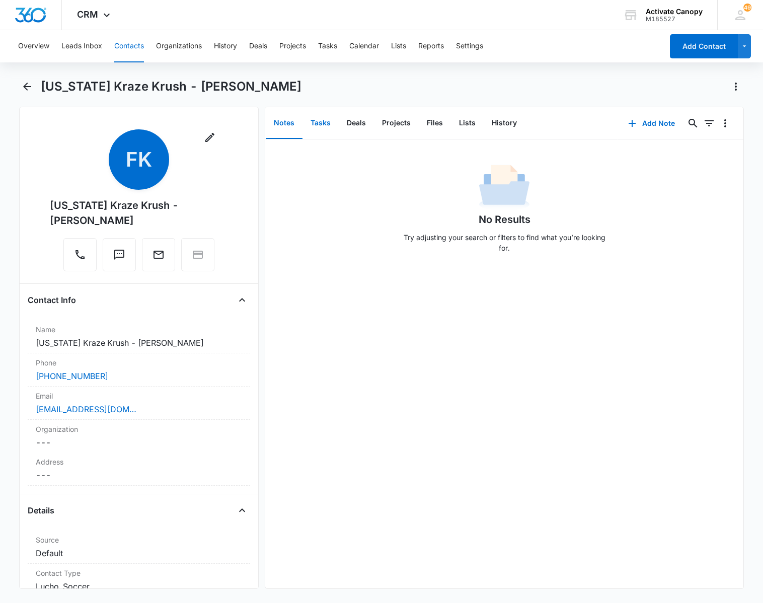
click at [323, 126] on button "Tasks" at bounding box center [320, 123] width 36 height 31
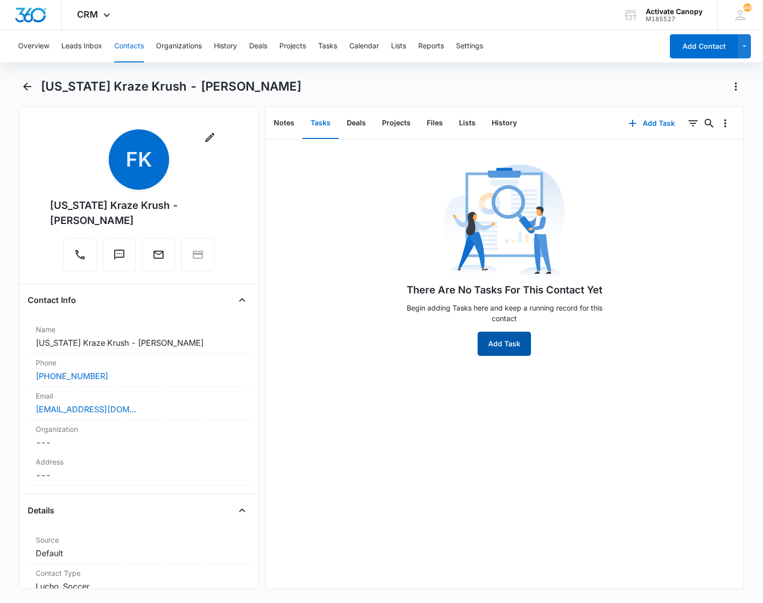
click at [498, 340] on button "Add Task" at bounding box center [503, 344] width 53 height 24
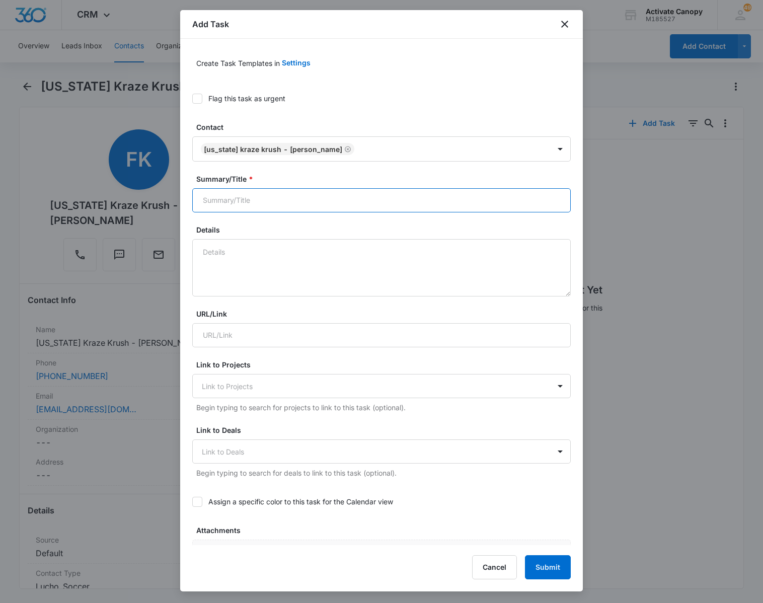
click at [321, 199] on input "Summary/Title *" at bounding box center [381, 200] width 378 height 24
paste input "[US_STATE] Kraze Krush - [PERSON_NAME]"
type input "[US_STATE] Kraze Krush - [PERSON_NAME]- waiting on response"
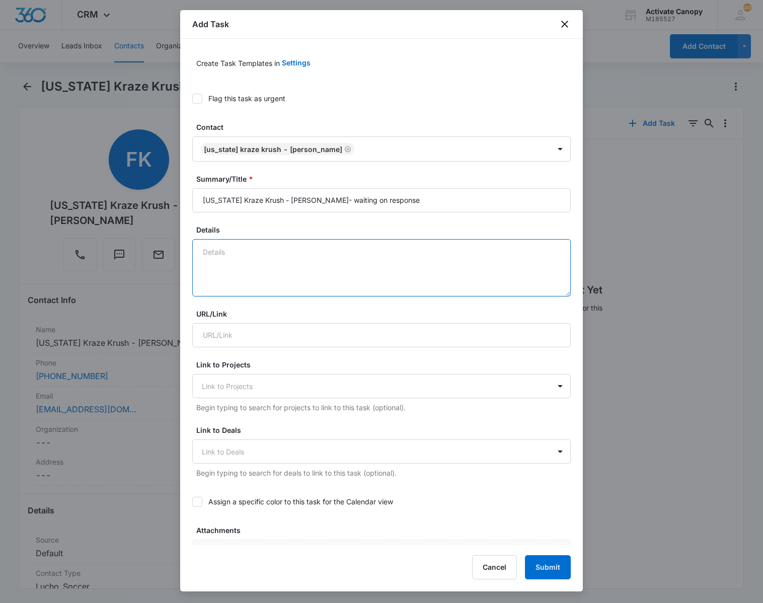
click at [259, 247] on textarea "Details" at bounding box center [381, 267] width 378 height 57
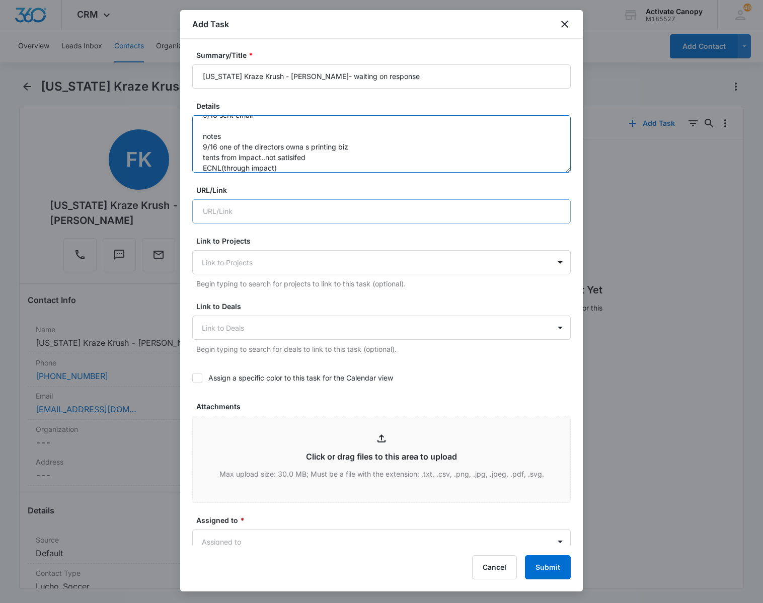
scroll to position [151, 0]
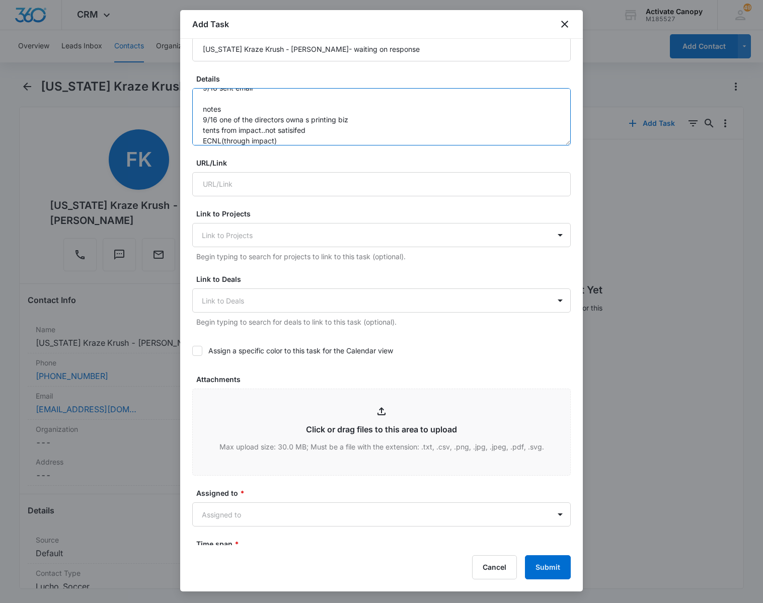
type textarea "9/16 sent email notes 9/16 one of the directors owna s printing biz tents from …"
click at [194, 353] on icon at bounding box center [197, 350] width 9 height 9
click at [192, 351] on input "Assign a specific color to this task for the Calendar view" at bounding box center [192, 351] width 0 height 0
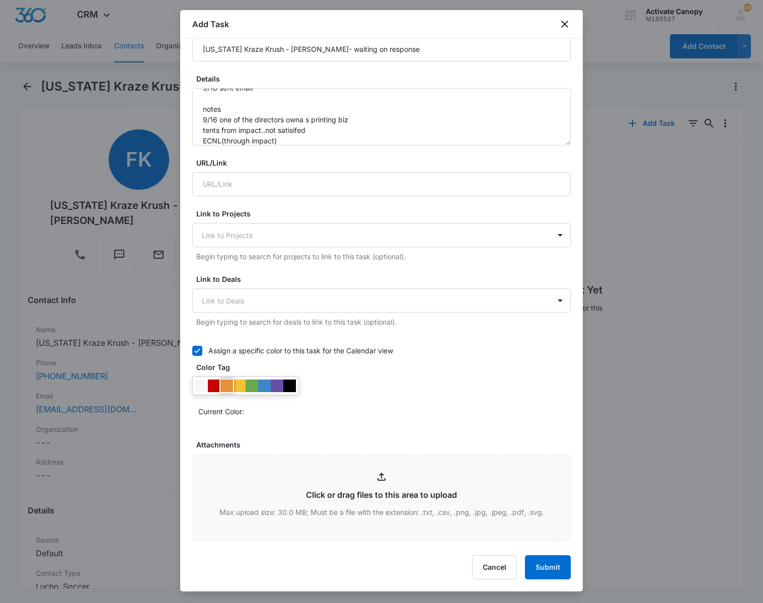
click at [229, 387] on div at bounding box center [226, 385] width 13 height 13
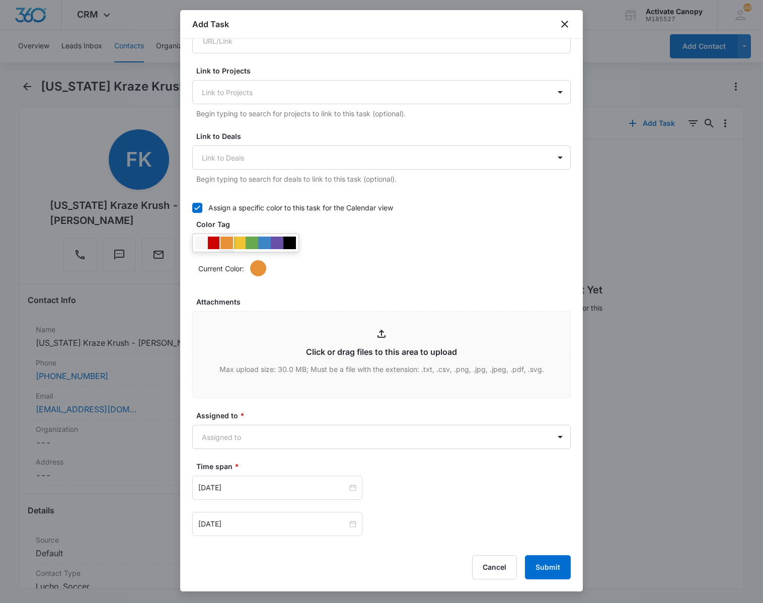
scroll to position [463, 0]
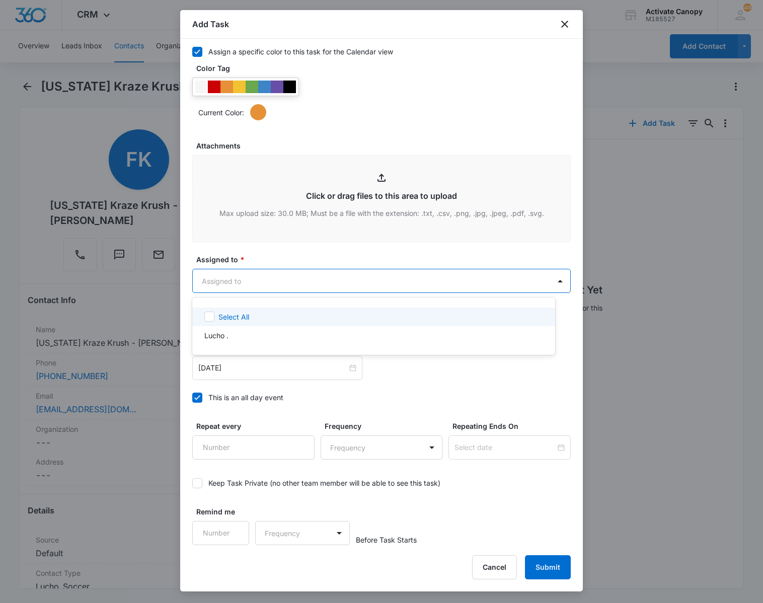
click at [297, 277] on body "CRM Apps Reputation Websites Forms CRM Email Social Content Ads Intelligence Fi…" at bounding box center [381, 301] width 763 height 603
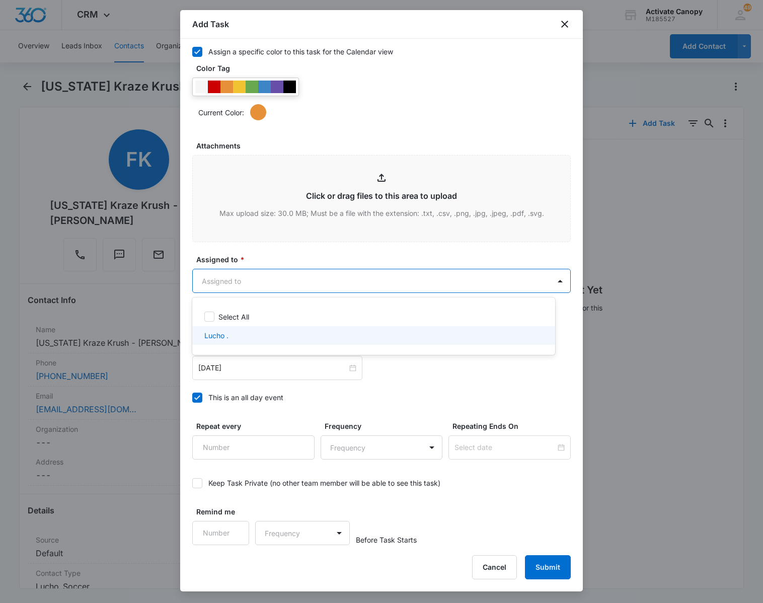
click at [277, 333] on div "Lucho ." at bounding box center [372, 335] width 337 height 11
checkbox input "true"
click at [483, 396] on div at bounding box center [381, 301] width 763 height 603
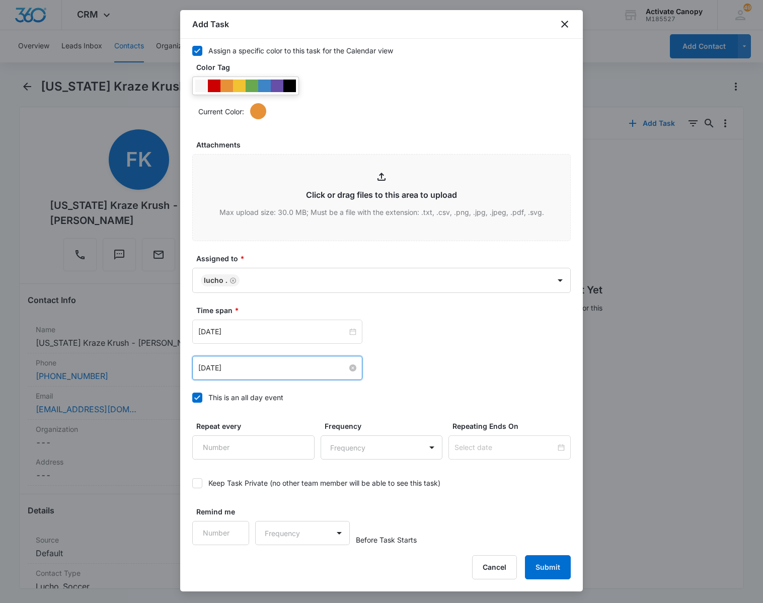
click at [292, 367] on input "[DATE]" at bounding box center [272, 367] width 149 height 11
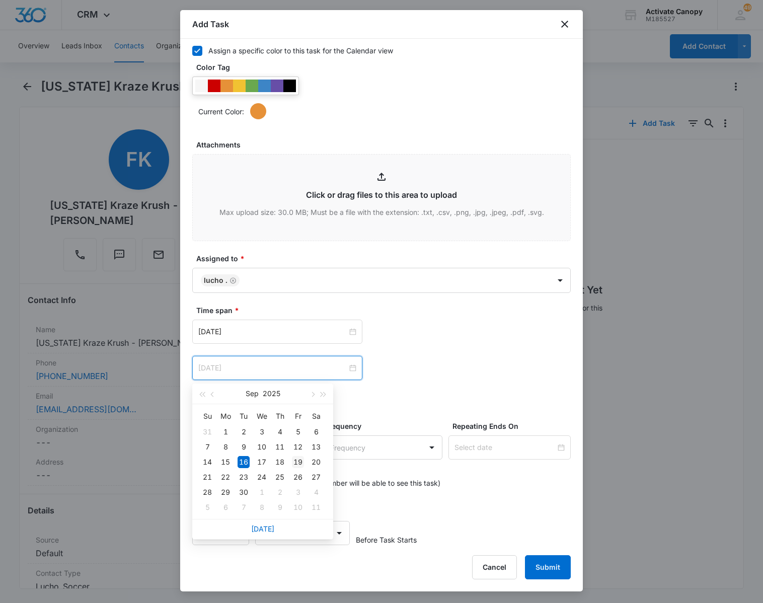
type input "[DATE]"
click at [302, 461] on div "19" at bounding box center [298, 462] width 12 height 12
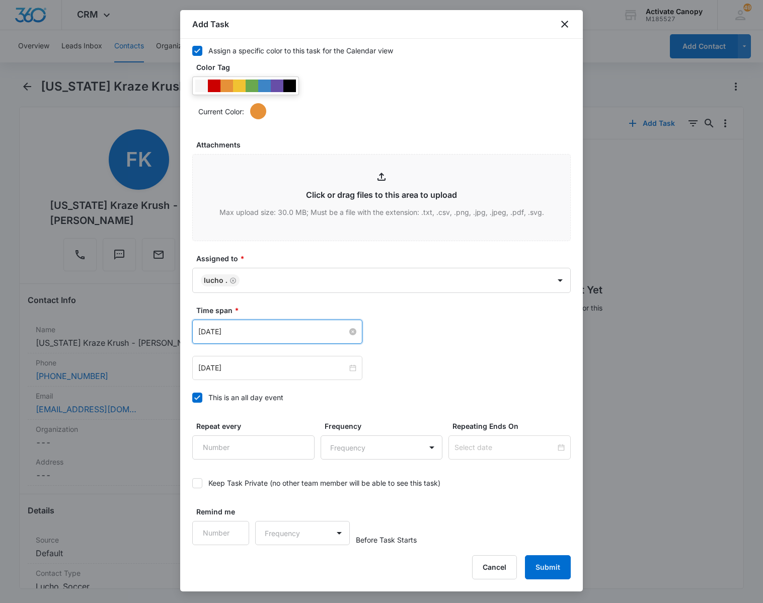
click at [260, 334] on input "[DATE]" at bounding box center [272, 331] width 149 height 11
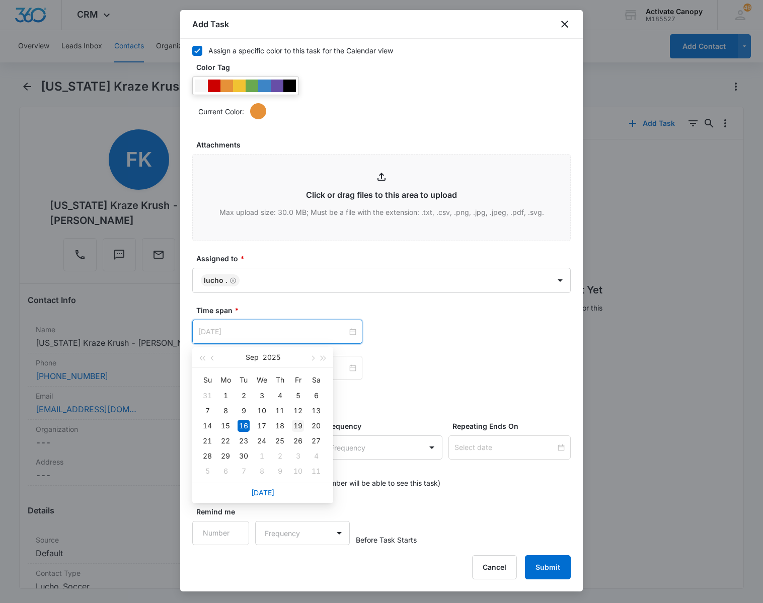
type input "[DATE]"
click at [299, 422] on div "19" at bounding box center [298, 426] width 12 height 12
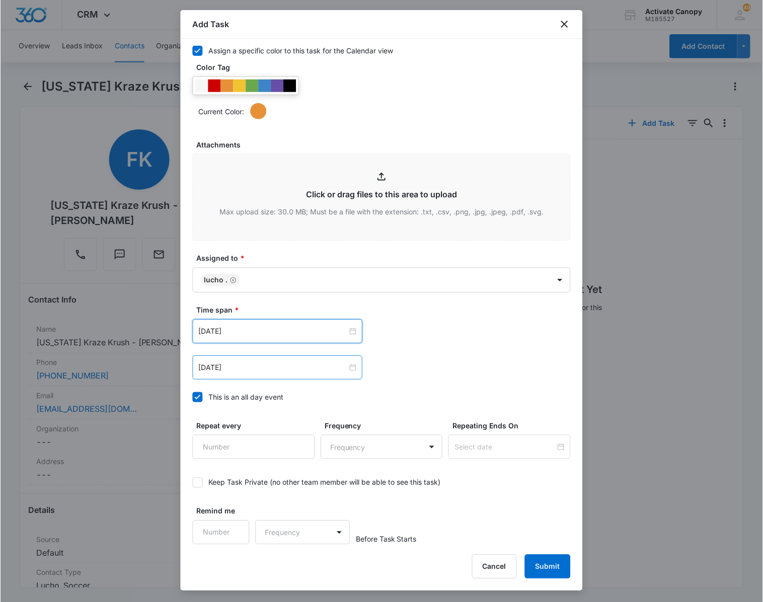
scroll to position [0, 0]
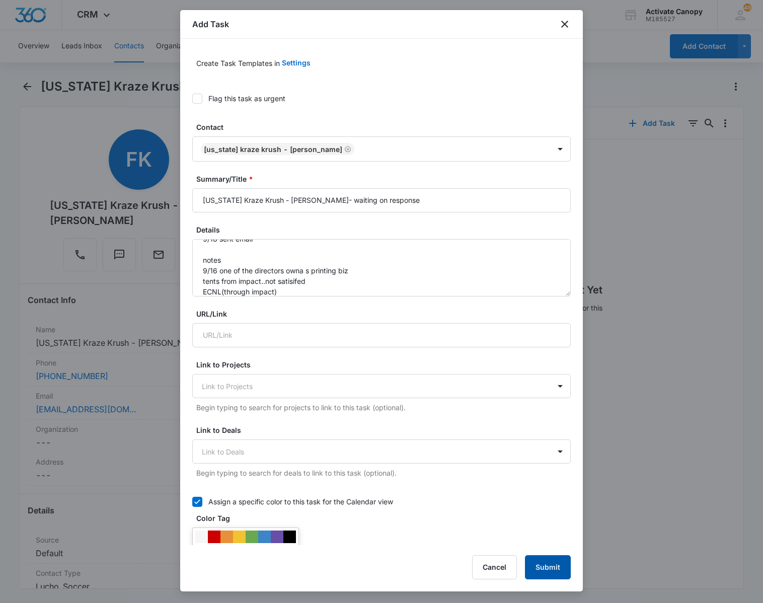
click at [542, 565] on button "Submit" at bounding box center [548, 567] width 46 height 24
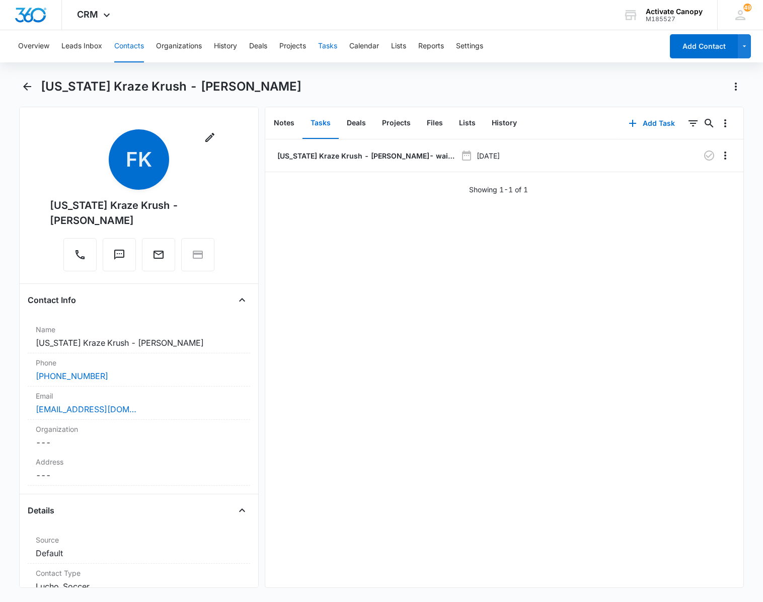
click at [329, 44] on button "Tasks" at bounding box center [327, 46] width 19 height 32
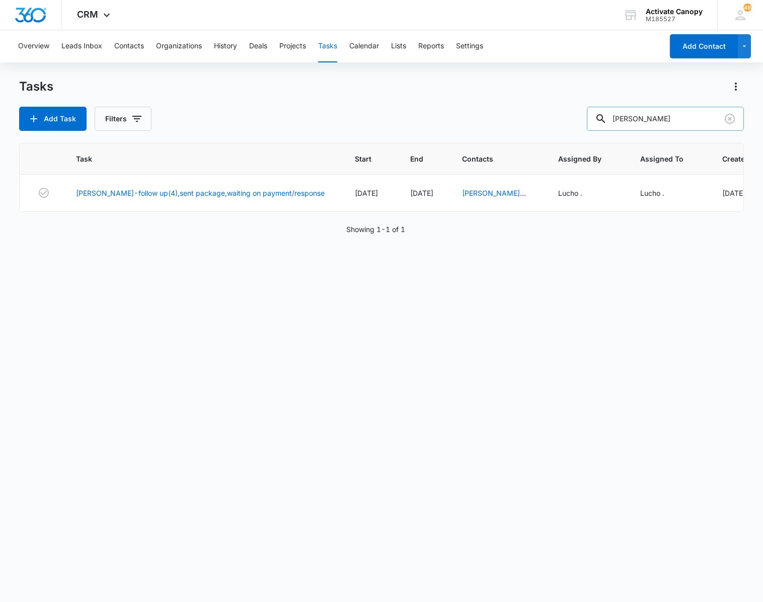
click at [659, 122] on input "[PERSON_NAME]" at bounding box center [665, 119] width 157 height 24
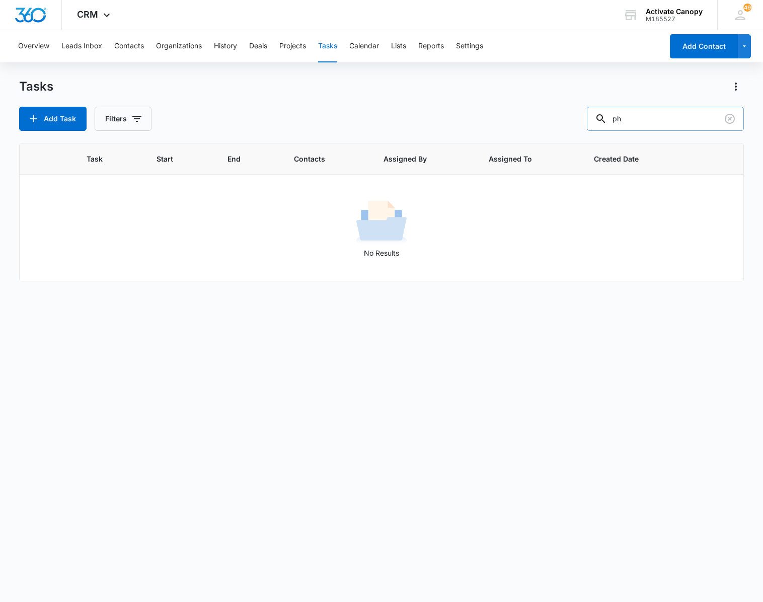
type input "p"
type input "eti"
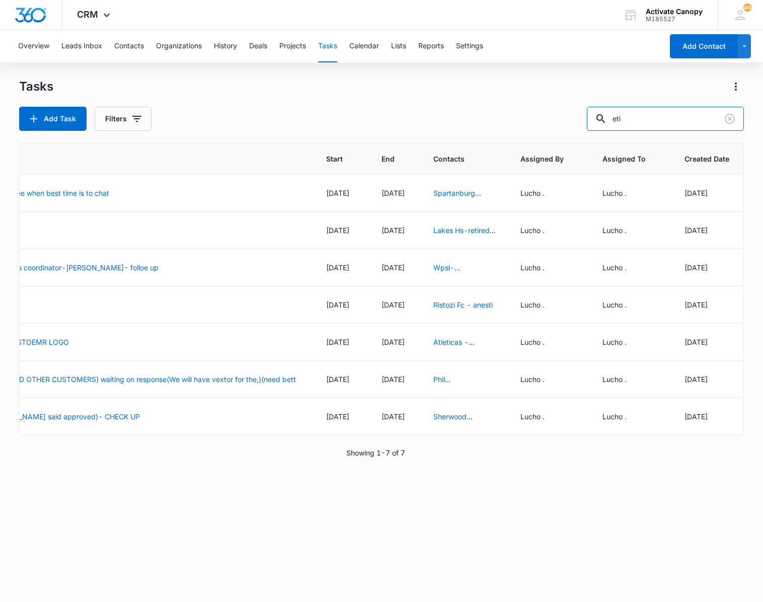
scroll to position [0, 318]
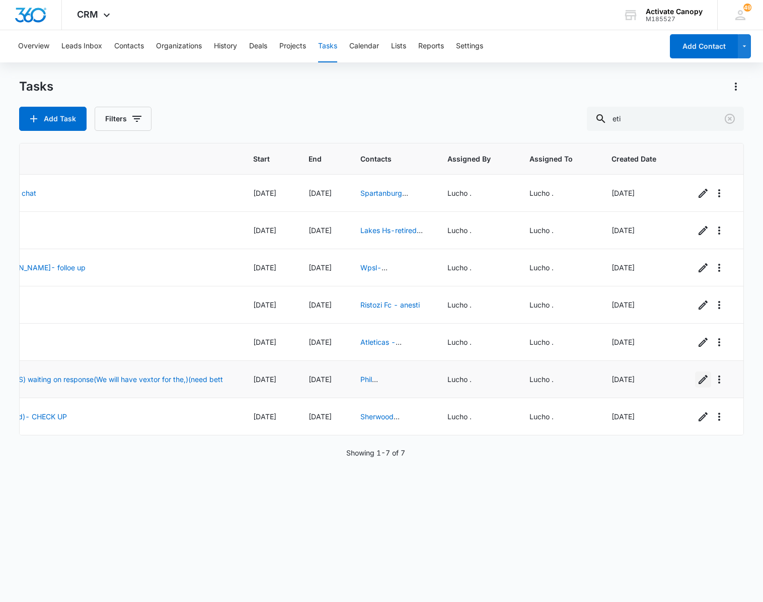
click at [697, 383] on icon "button" at bounding box center [703, 379] width 12 height 12
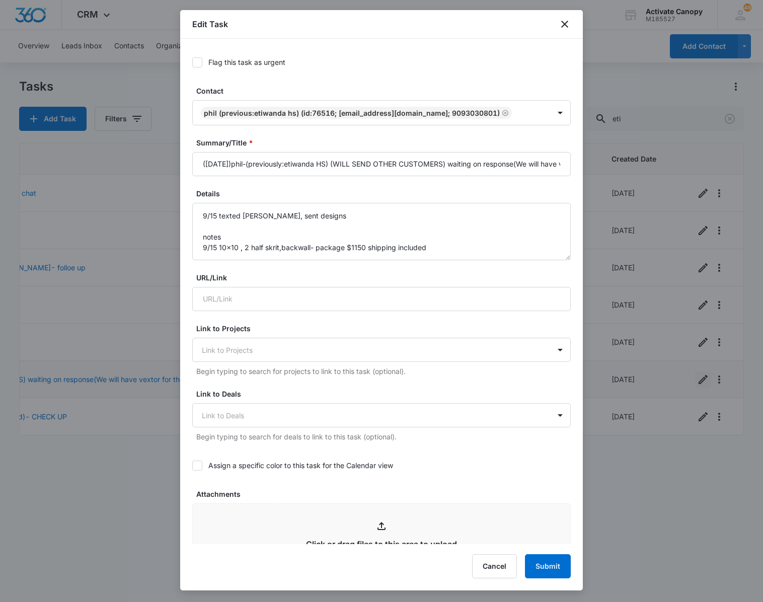
type input "[DATE]"
click at [514, 167] on input "([DATE])phil-(previously:etiwanda HS) (WILL SEND OTHER CUSTOMERS) waiting on re…" at bounding box center [381, 164] width 378 height 24
type input "([DATE])phil-(previously:etiwanda HS) (WILL SEND OTHER CUSTOMERS) waiting on de…"
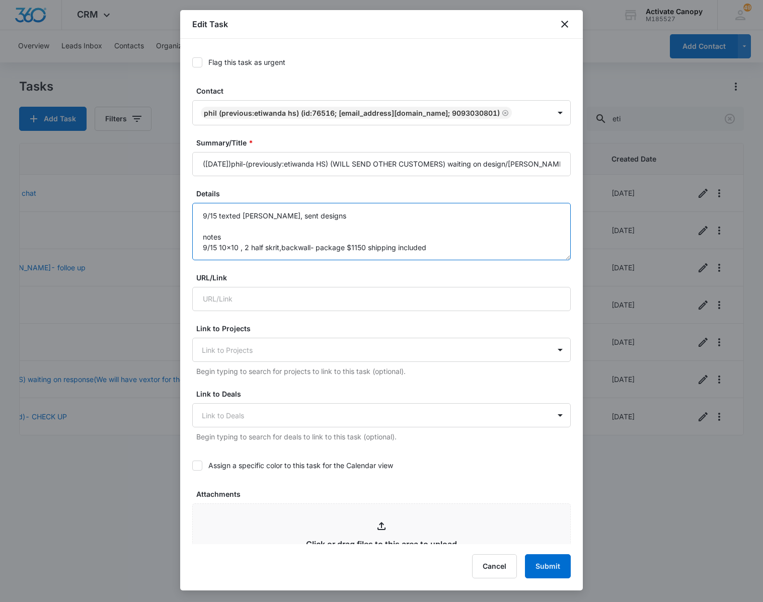
click at [202, 220] on textarea "9/15 texted [PERSON_NAME], sent designs notes 9/15 10x10 , 2 half skrit,backwal…" at bounding box center [381, 231] width 378 height 57
click at [210, 219] on textarea "9/15 texted [PERSON_NAME], sent designs notes 9/15 10x10 , 2 half skrit,backwal…" at bounding box center [381, 231] width 378 height 57
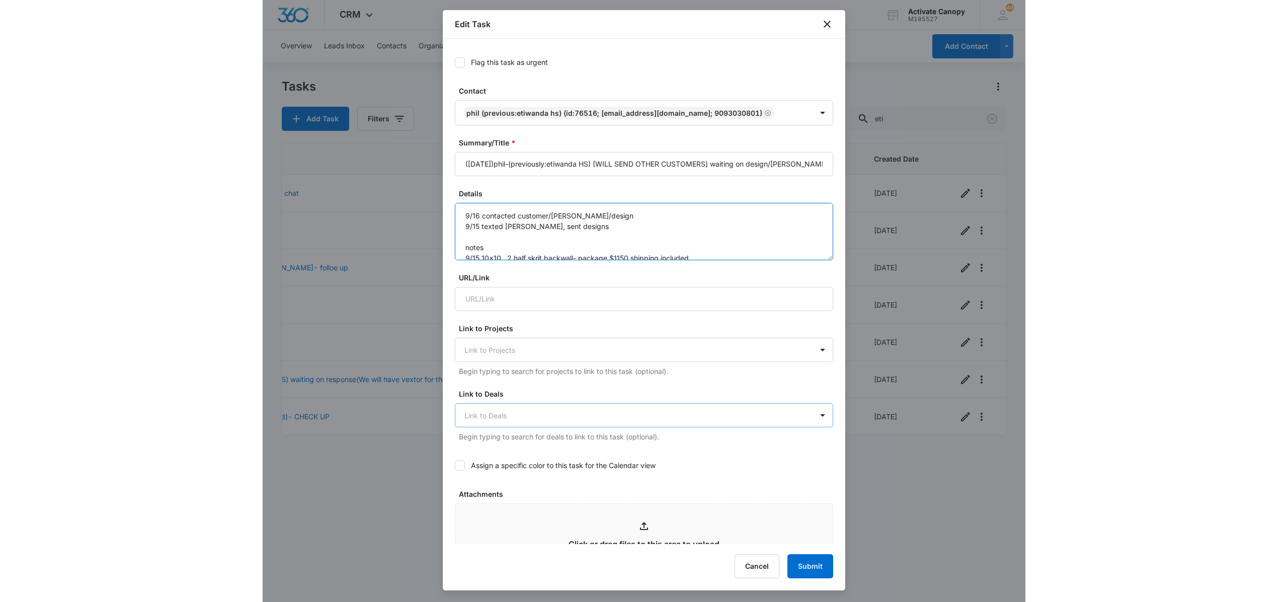
scroll to position [351, 0]
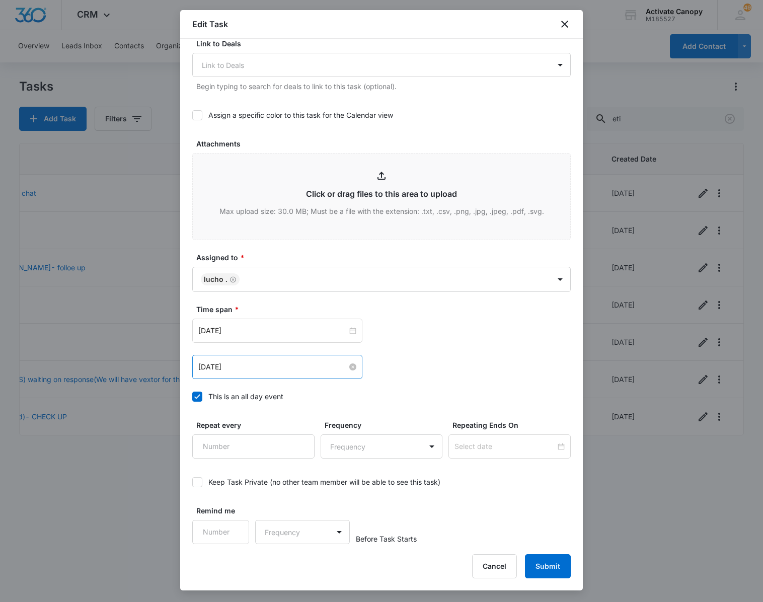
type textarea "9/16 contacted customer/[PERSON_NAME]/design 9/15 texted [PERSON_NAME], sent de…"
click at [266, 369] on input "[DATE]" at bounding box center [272, 366] width 149 height 11
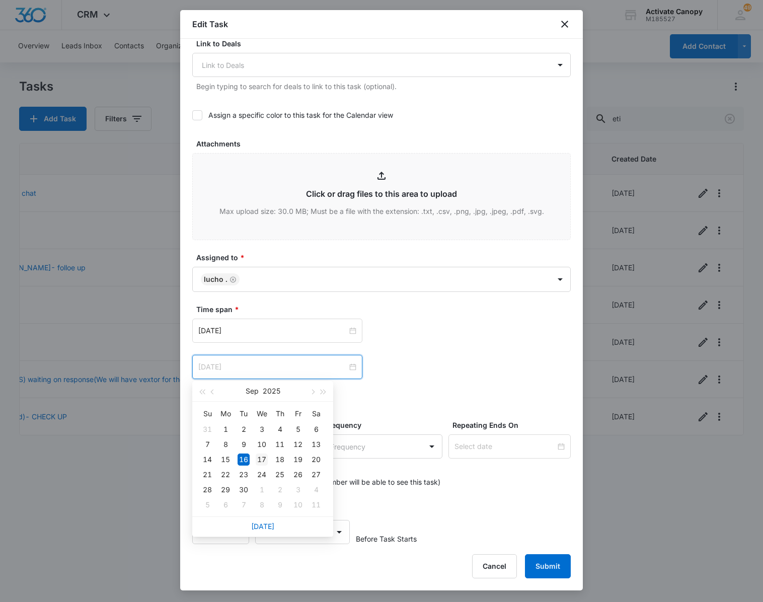
type input "[DATE]"
click at [263, 456] on div "17" at bounding box center [262, 459] width 12 height 12
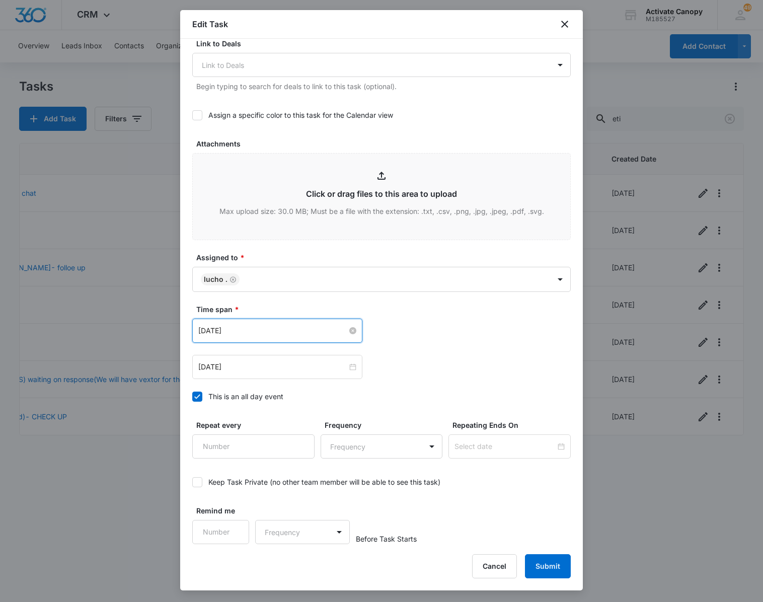
click at [256, 328] on input "[DATE]" at bounding box center [272, 330] width 149 height 11
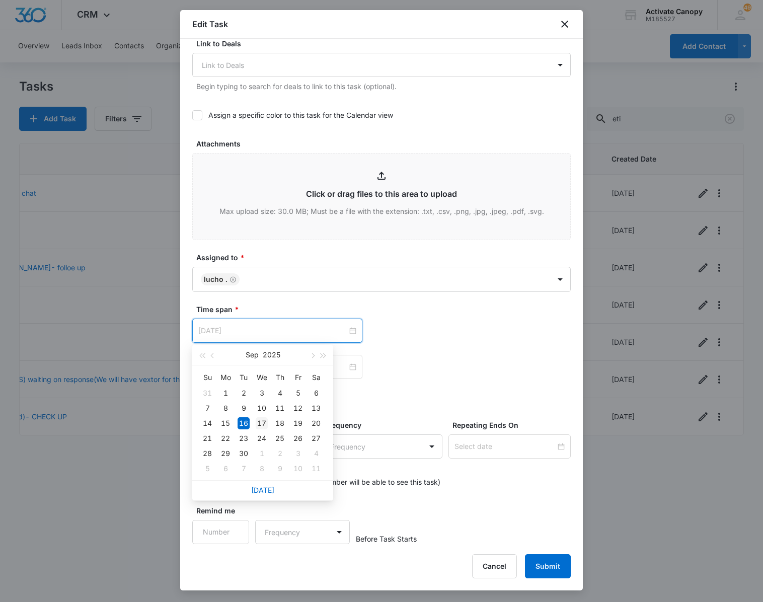
type input "[DATE]"
click at [262, 424] on div "17" at bounding box center [262, 423] width 12 height 12
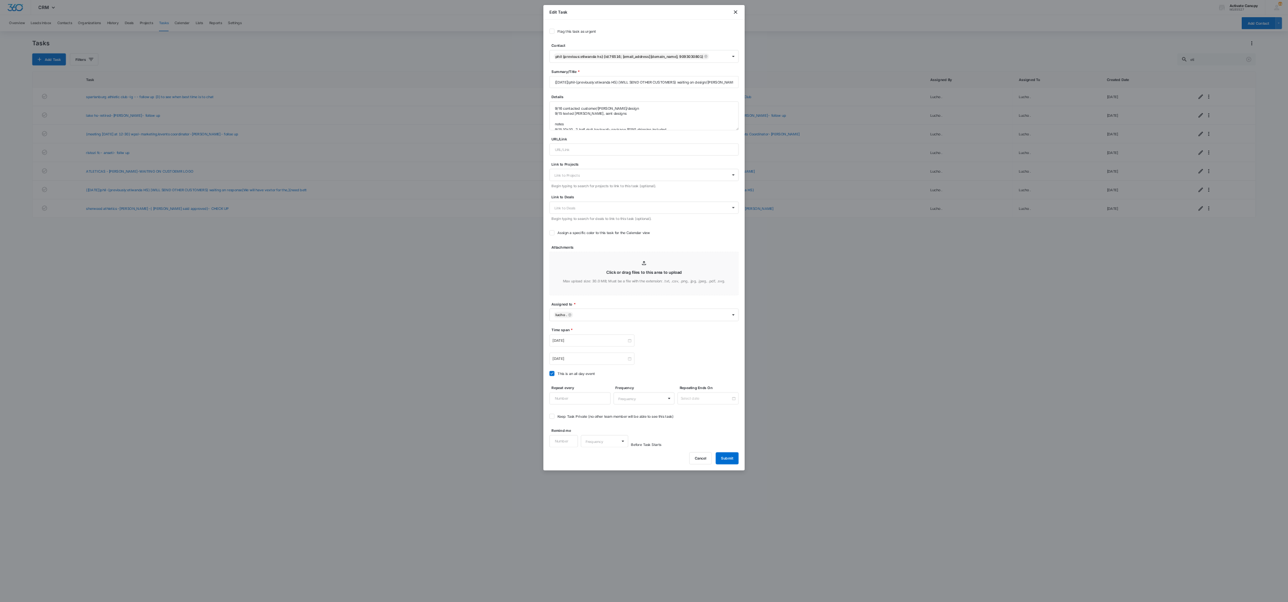
scroll to position [0, 0]
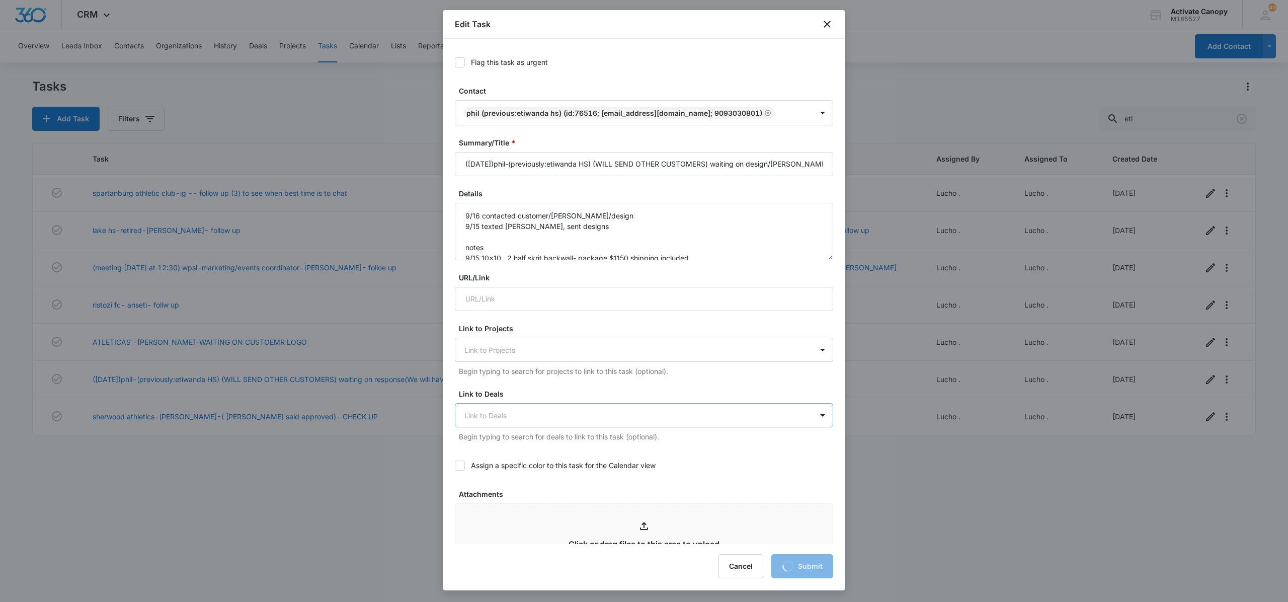
scroll to position [351, 0]
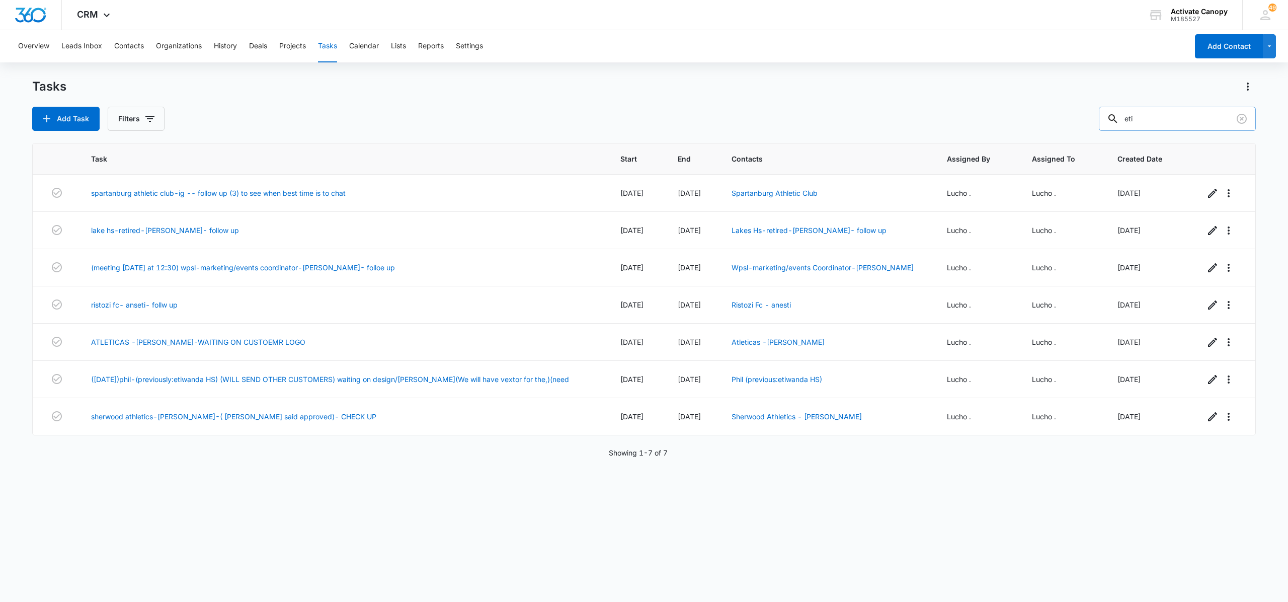
click at [747, 114] on input "eti" at bounding box center [1177, 119] width 157 height 24
type input "[US_STATE]"
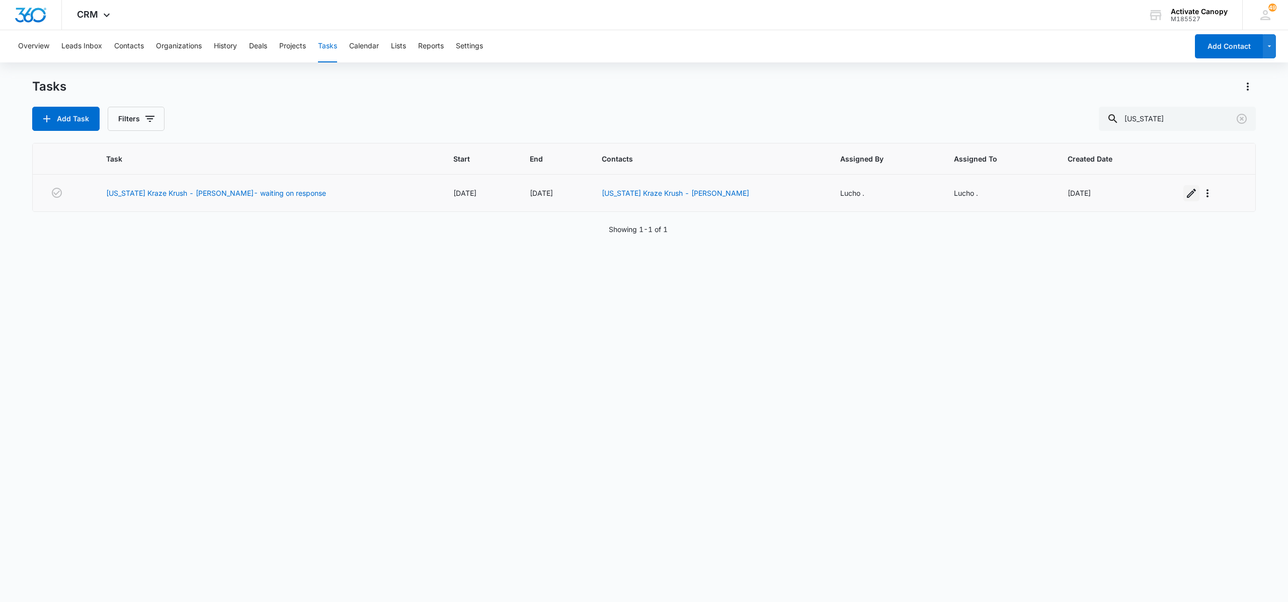
click at [747, 196] on icon "button" at bounding box center [1191, 193] width 12 height 12
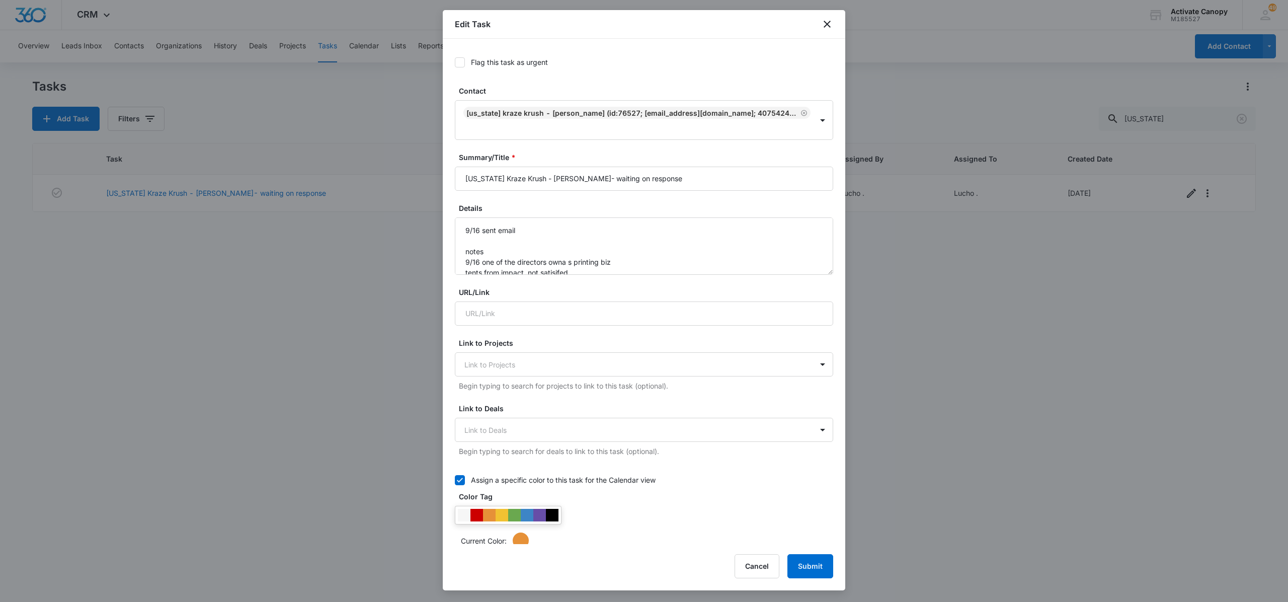
type input "[DATE]"
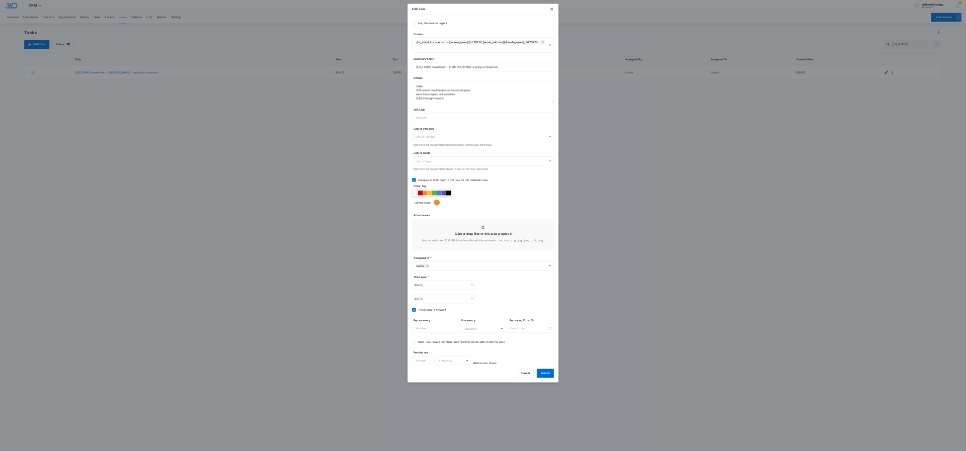
scroll to position [21, 0]
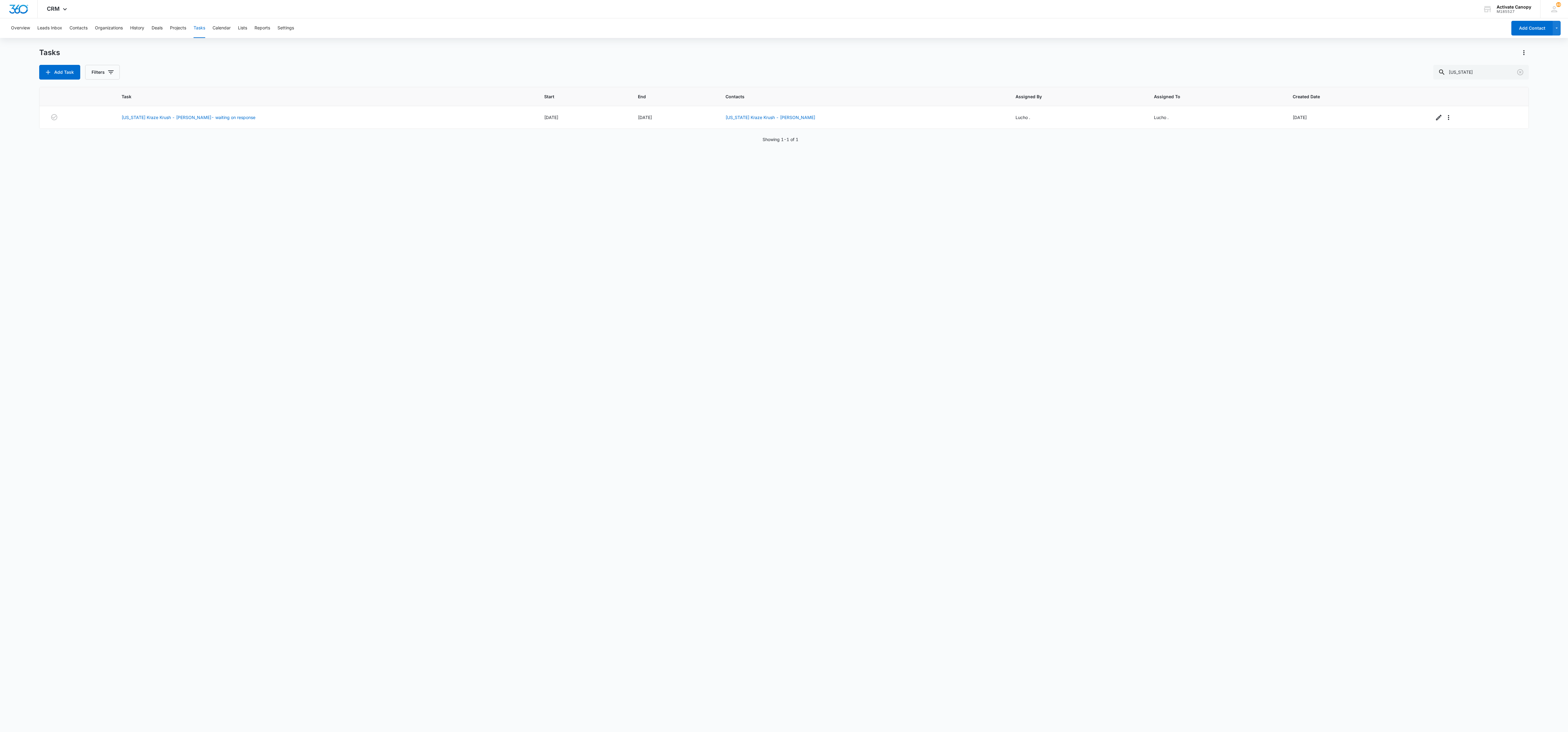
click at [282, 288] on div "Task Start End Contacts Assigned By Assigned To Created Date [US_STATE] Kraze K…" at bounding box center [783, 406] width 1489 height 638
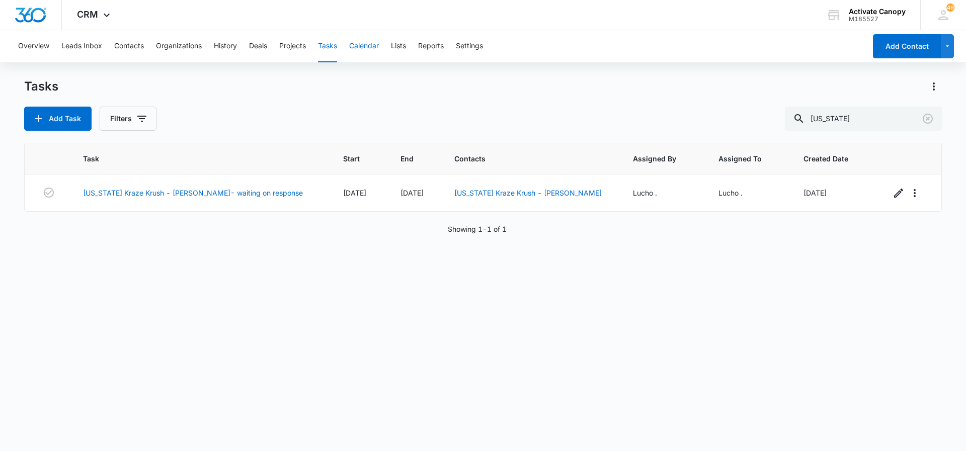
click at [373, 43] on button "Calendar" at bounding box center [364, 46] width 30 height 32
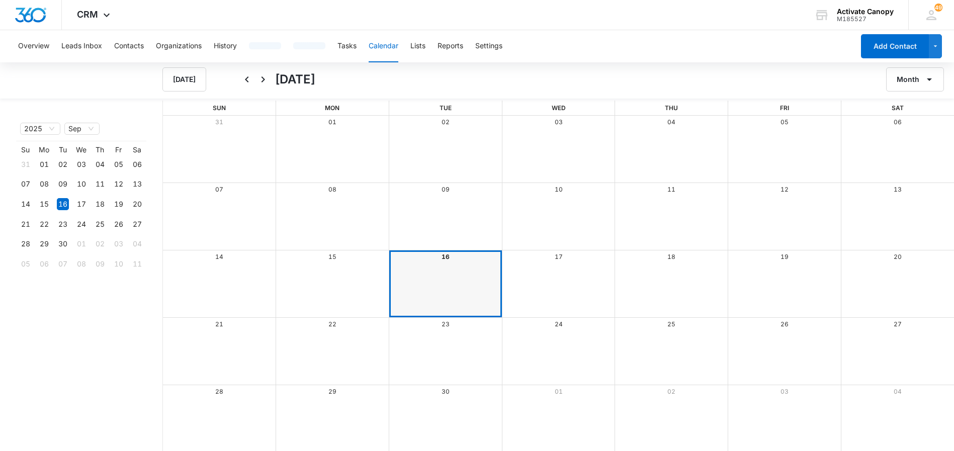
scroll to position [1, 0]
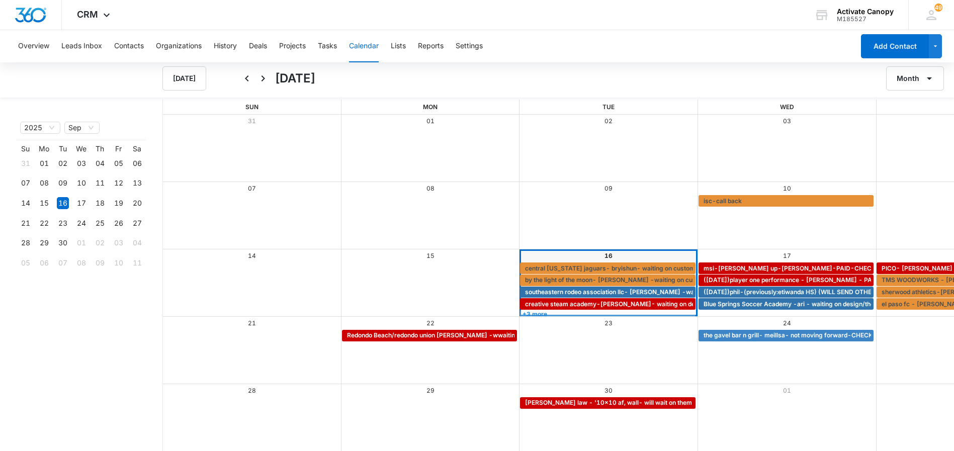
click at [520, 312] on link "+3 more" at bounding box center [608, 314] width 176 height 8
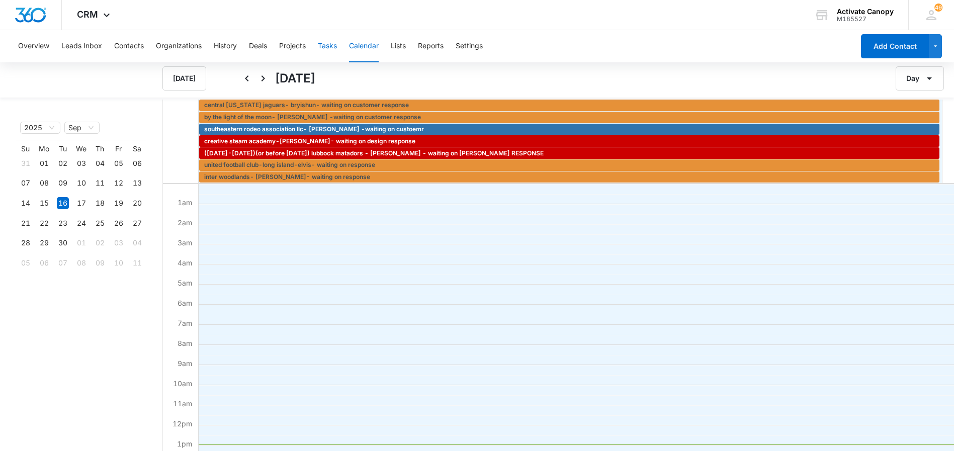
click at [327, 47] on button "Tasks" at bounding box center [327, 46] width 19 height 32
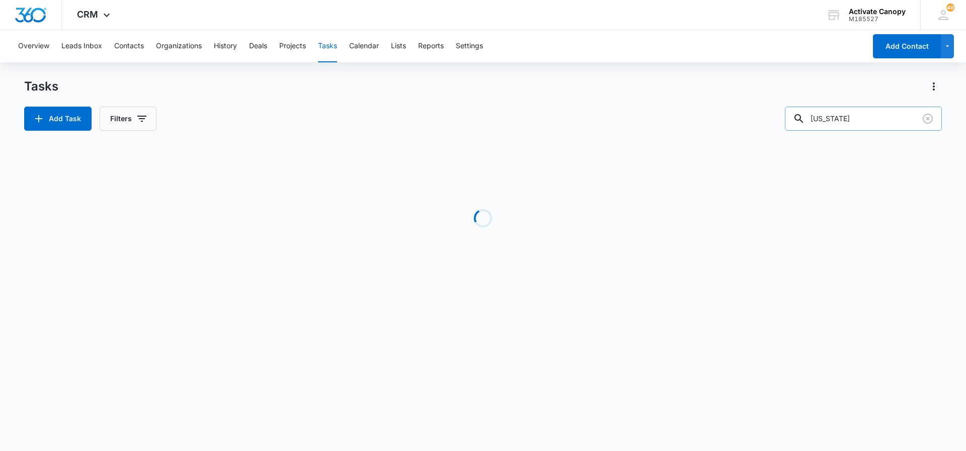
click at [851, 125] on input "[US_STATE]" at bounding box center [863, 119] width 157 height 24
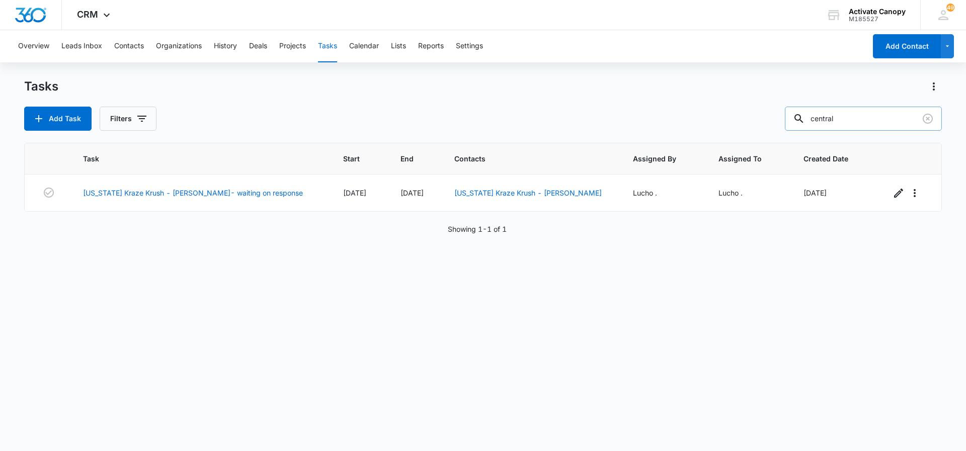
type input "central"
